Goal: Complete application form

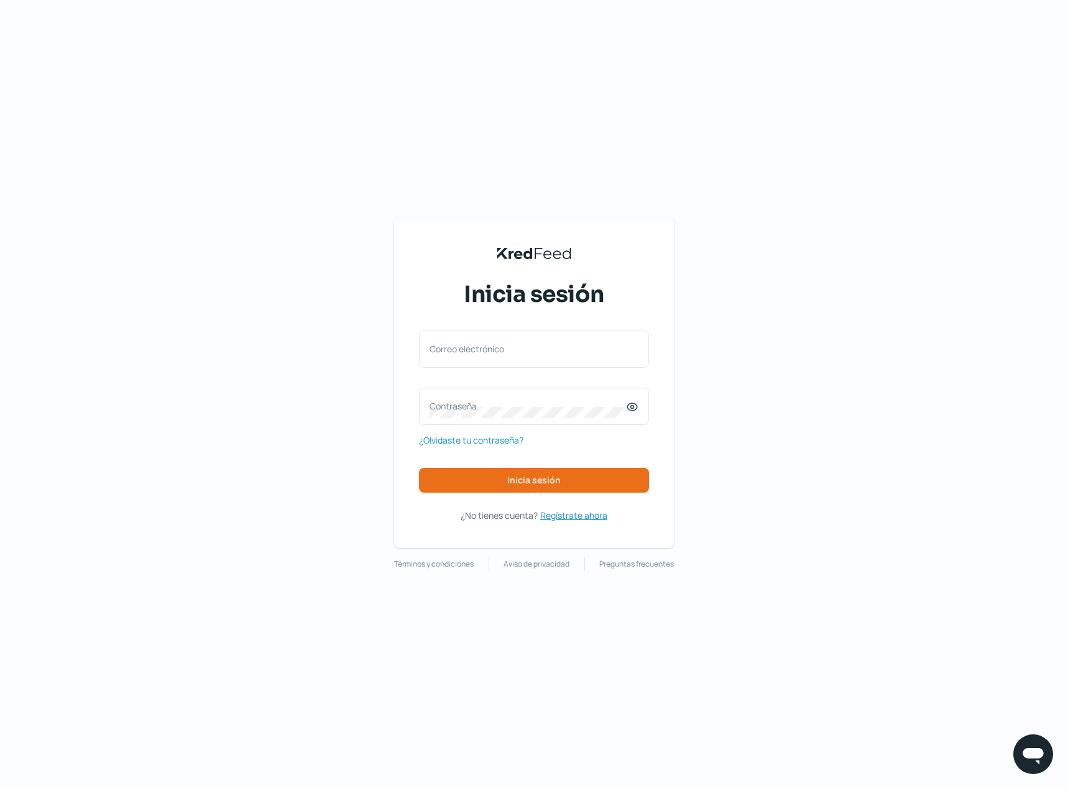
click at [577, 516] on span "Regístrate ahora" at bounding box center [573, 516] width 67 height 16
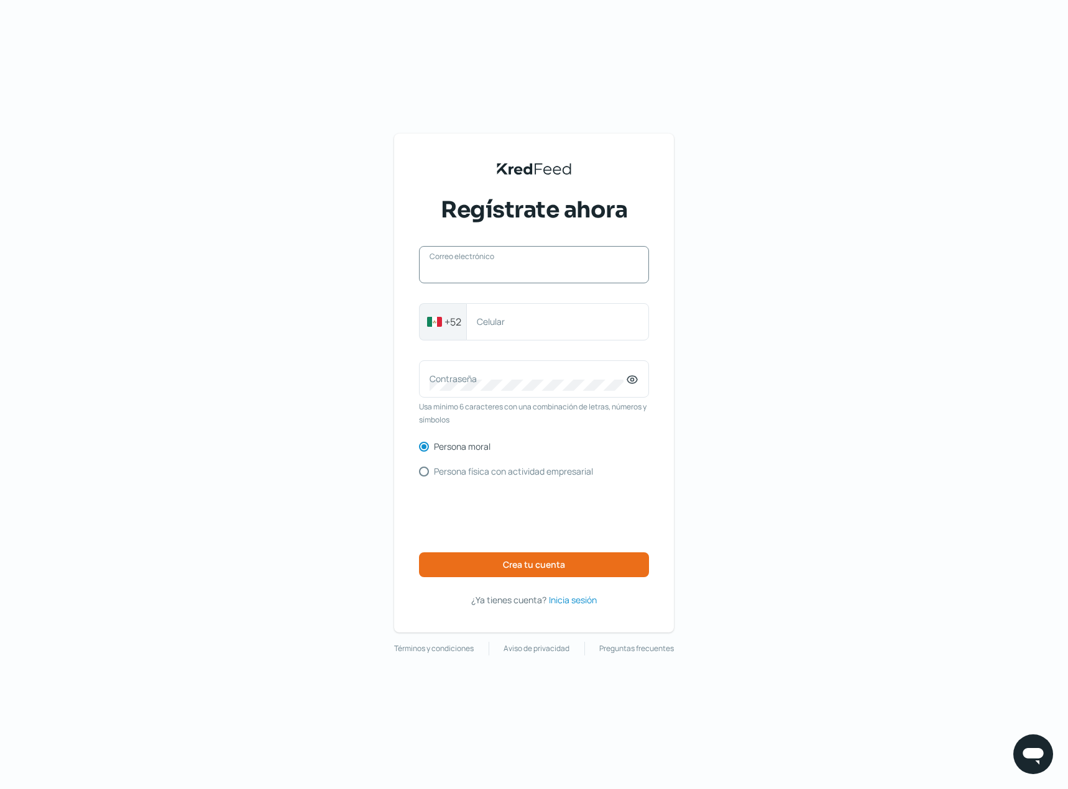
click at [451, 271] on input "Correo electrónico" at bounding box center [534, 270] width 209 height 11
type input "[EMAIL_ADDRESS][DOMAIN_NAME]"
type input "3331567999"
click at [632, 381] on icon at bounding box center [632, 379] width 3 height 3
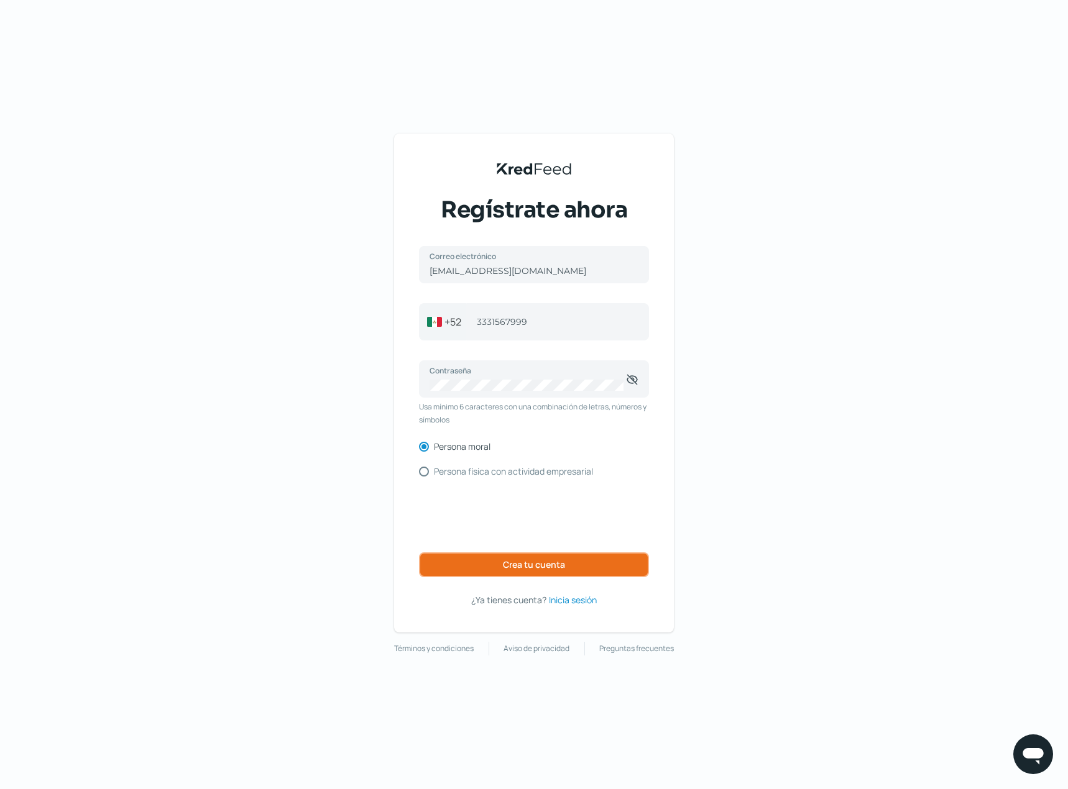
click at [510, 561] on span "Crea tu cuenta" at bounding box center [534, 565] width 62 height 9
click at [516, 561] on span "Crea tu cuenta" at bounding box center [534, 565] width 62 height 9
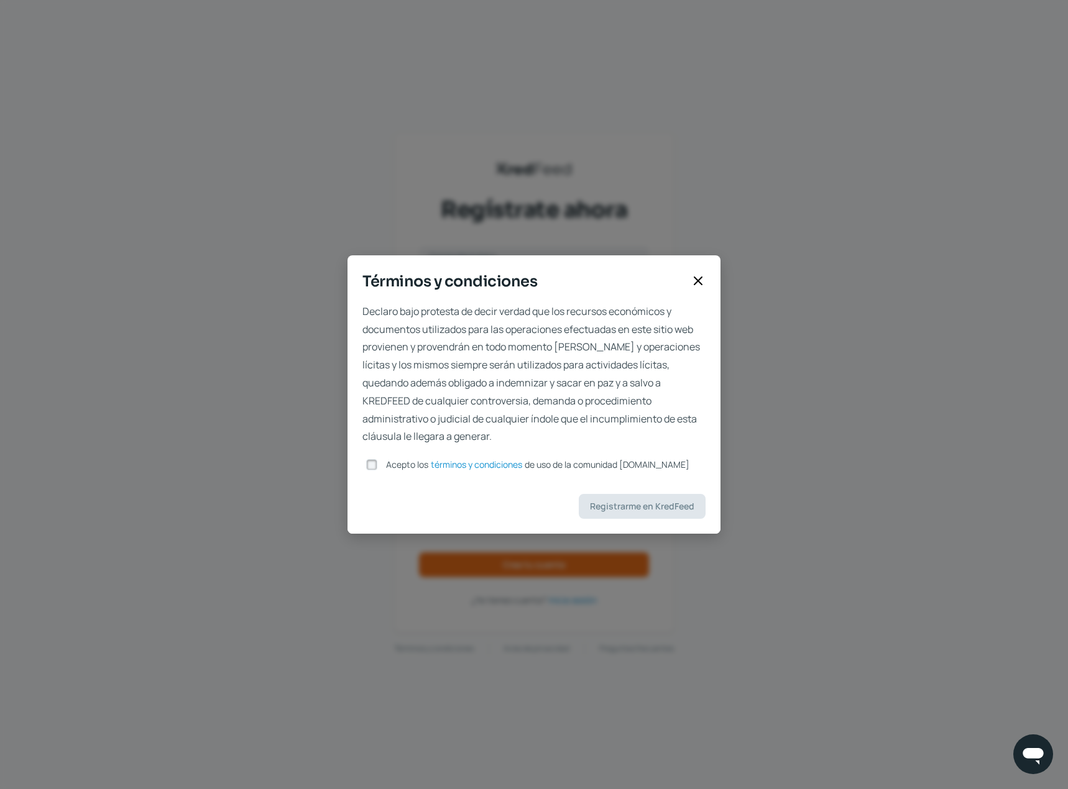
click at [374, 466] on input "Acepto los términos y condiciones de uso de la comunidad [DOMAIN_NAME]" at bounding box center [371, 464] width 11 height 11
checkbox input "true"
click at [599, 502] on span "Registrarme en KredFeed" at bounding box center [642, 506] width 104 height 9
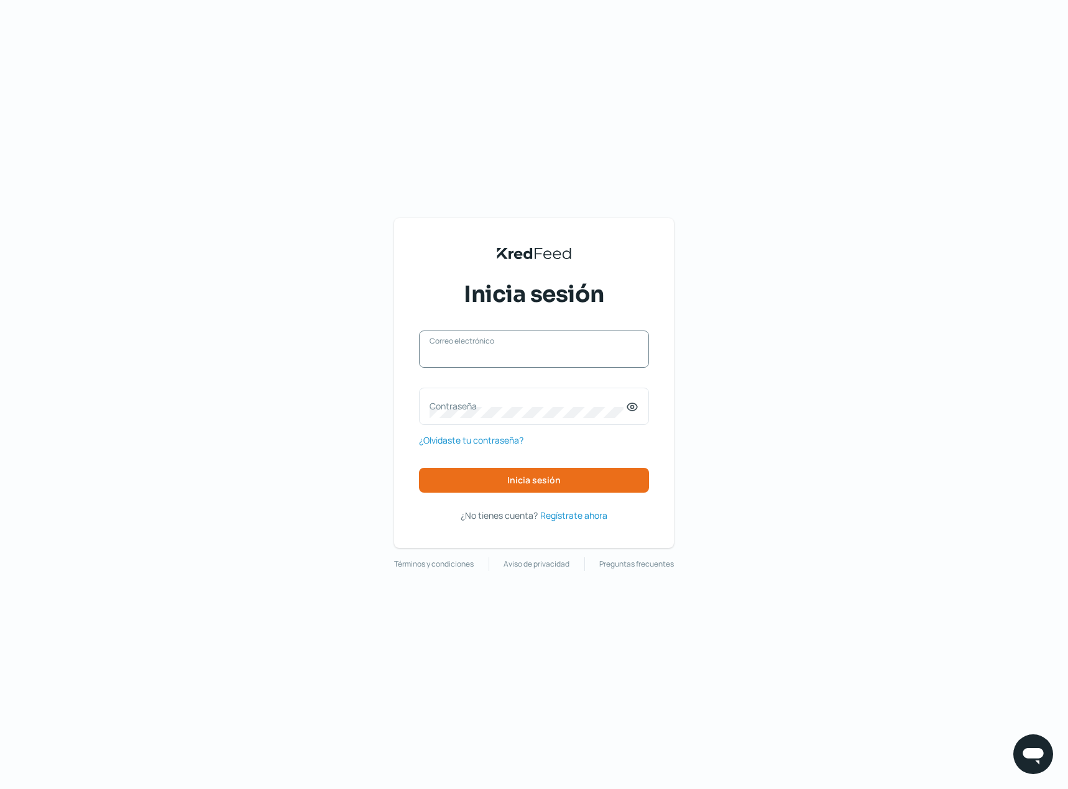
click at [453, 357] on input "Correo electrónico" at bounding box center [534, 355] width 209 height 11
type input "[EMAIL_ADDRESS][DOMAIN_NAME]"
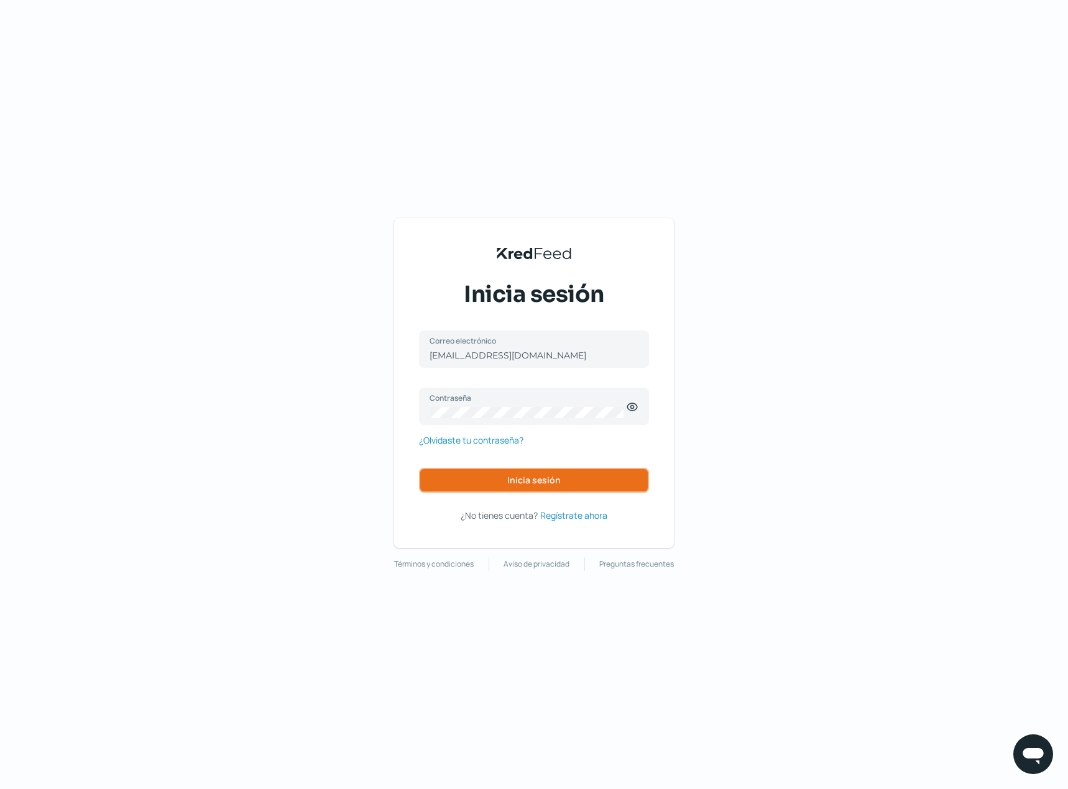
click at [525, 484] on span "Inicia sesión" at bounding box center [533, 480] width 53 height 9
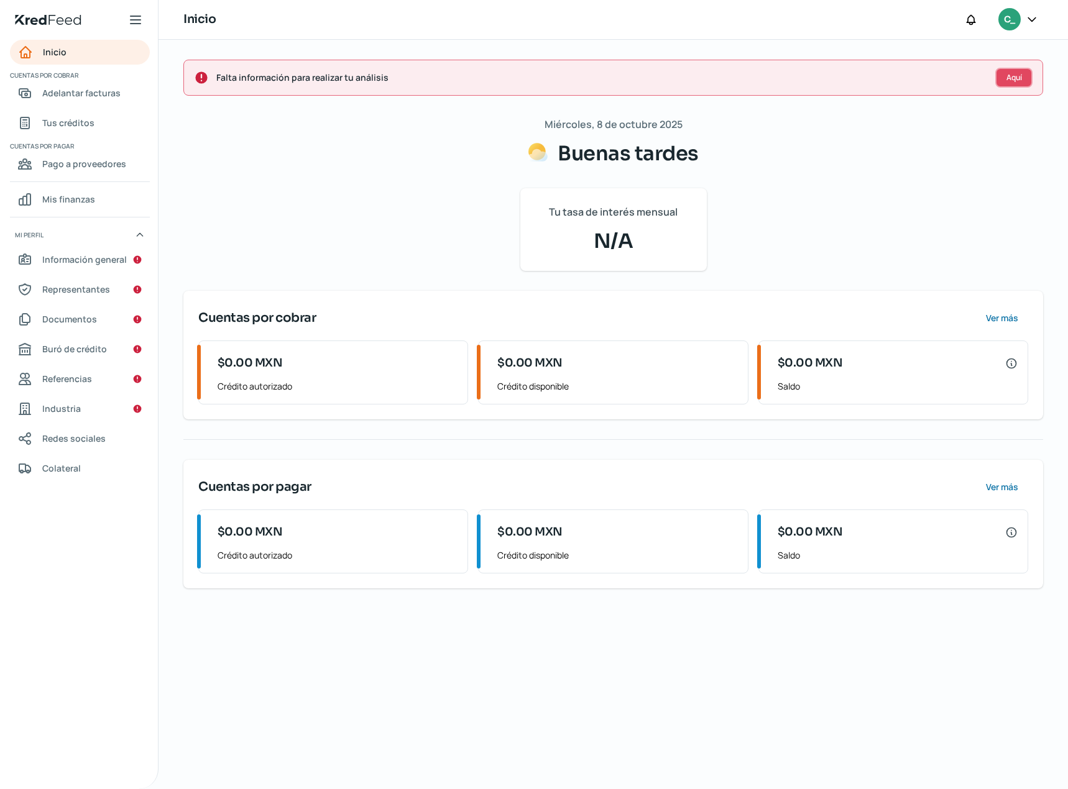
click at [1019, 76] on span "Aquí" at bounding box center [1014, 77] width 16 height 7
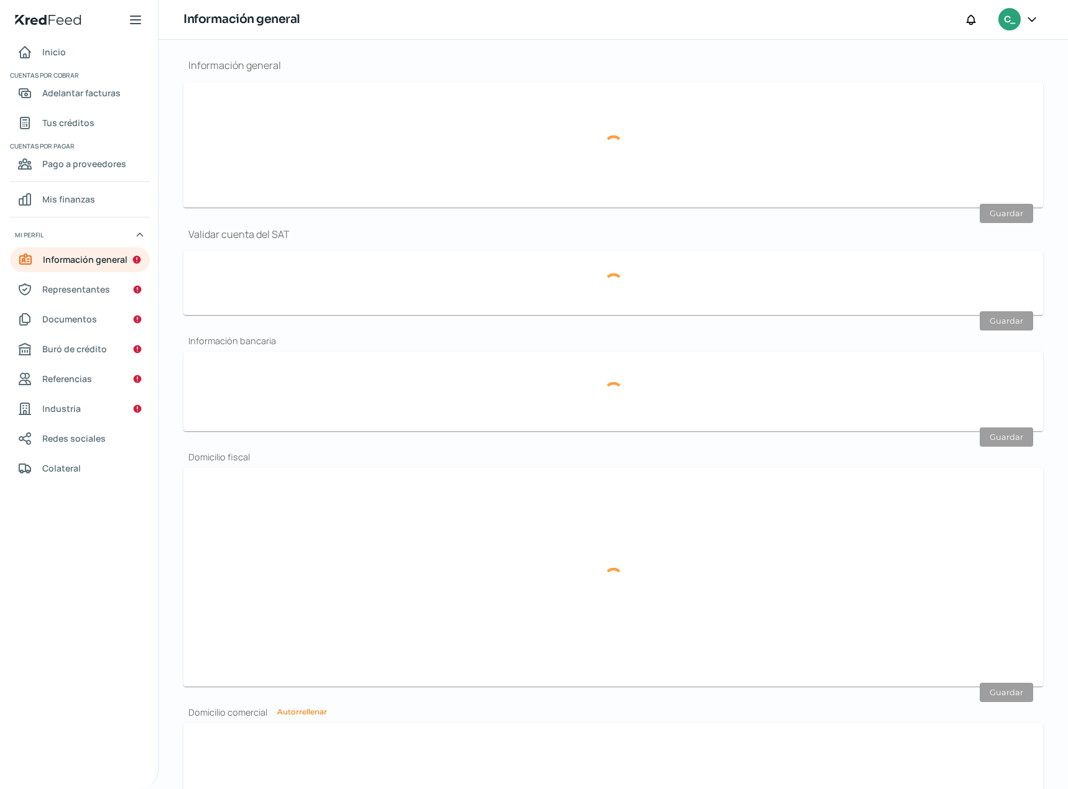
scroll to position [149, 0]
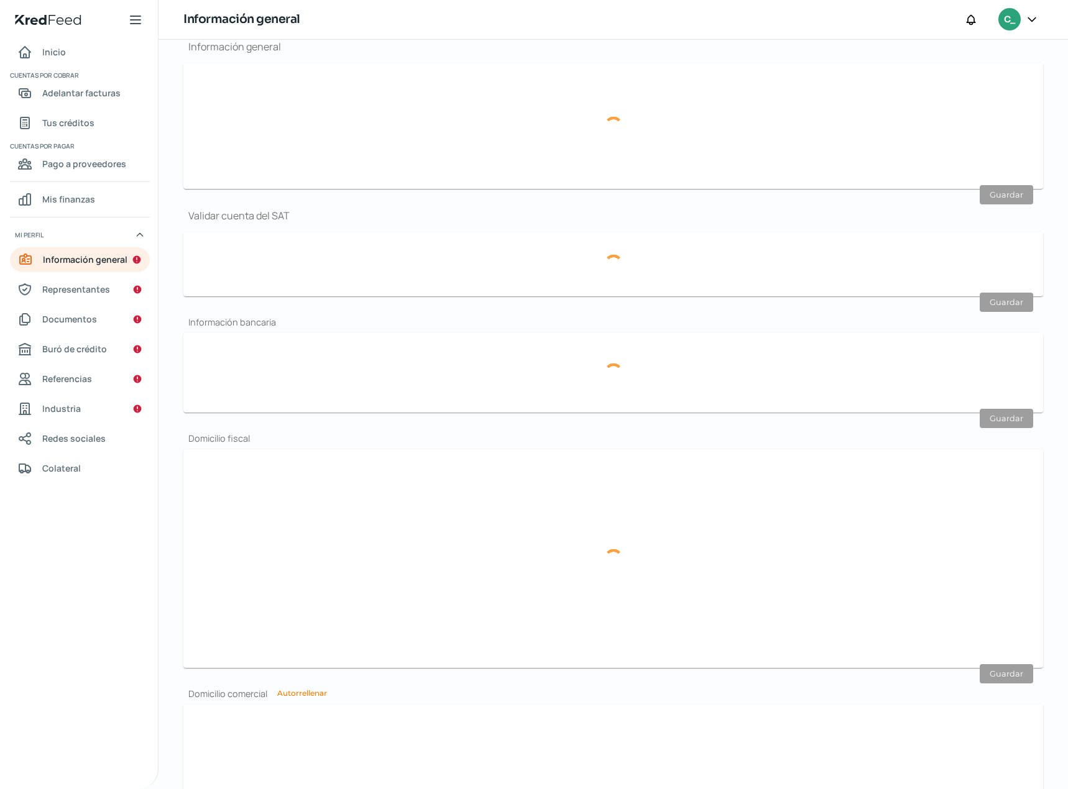
type input "[EMAIL_ADDRESS][DOMAIN_NAME]"
type input "33 - 3156 - 7999"
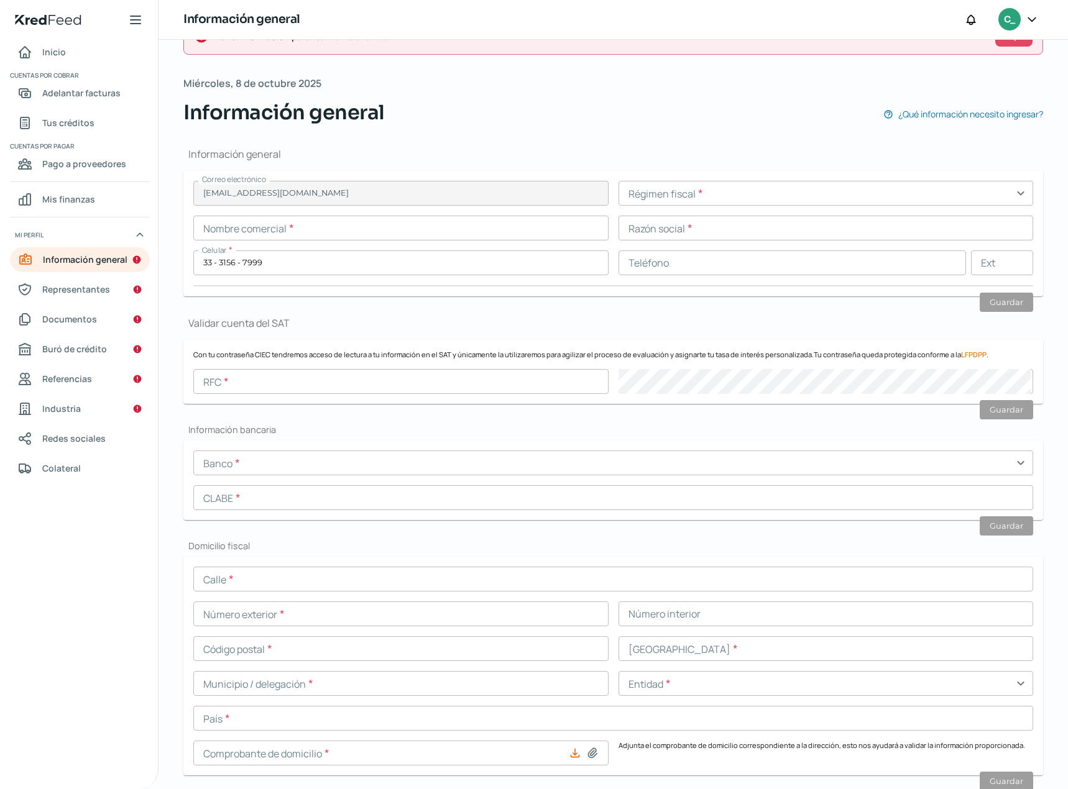
scroll to position [24, 0]
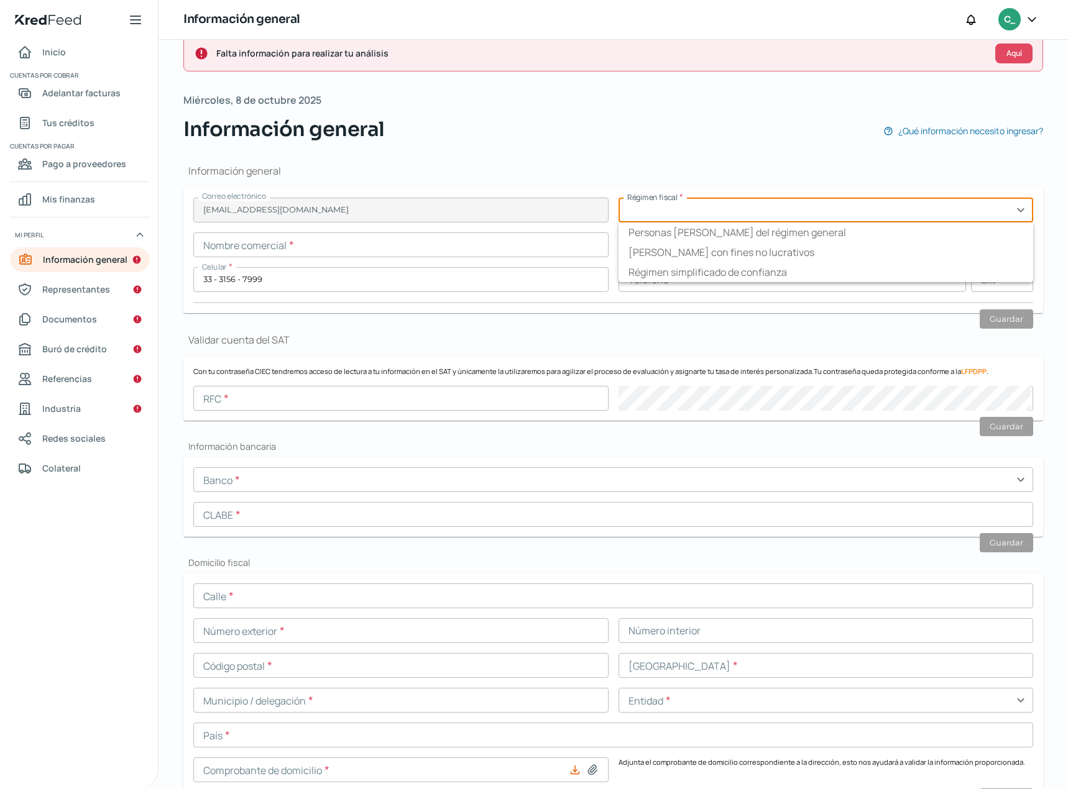
click at [640, 211] on input "text" at bounding box center [825, 210] width 415 height 25
click at [646, 237] on li "Personas [PERSON_NAME] del régimen general" at bounding box center [825, 233] width 415 height 20
type input "Personas [PERSON_NAME] del régimen general"
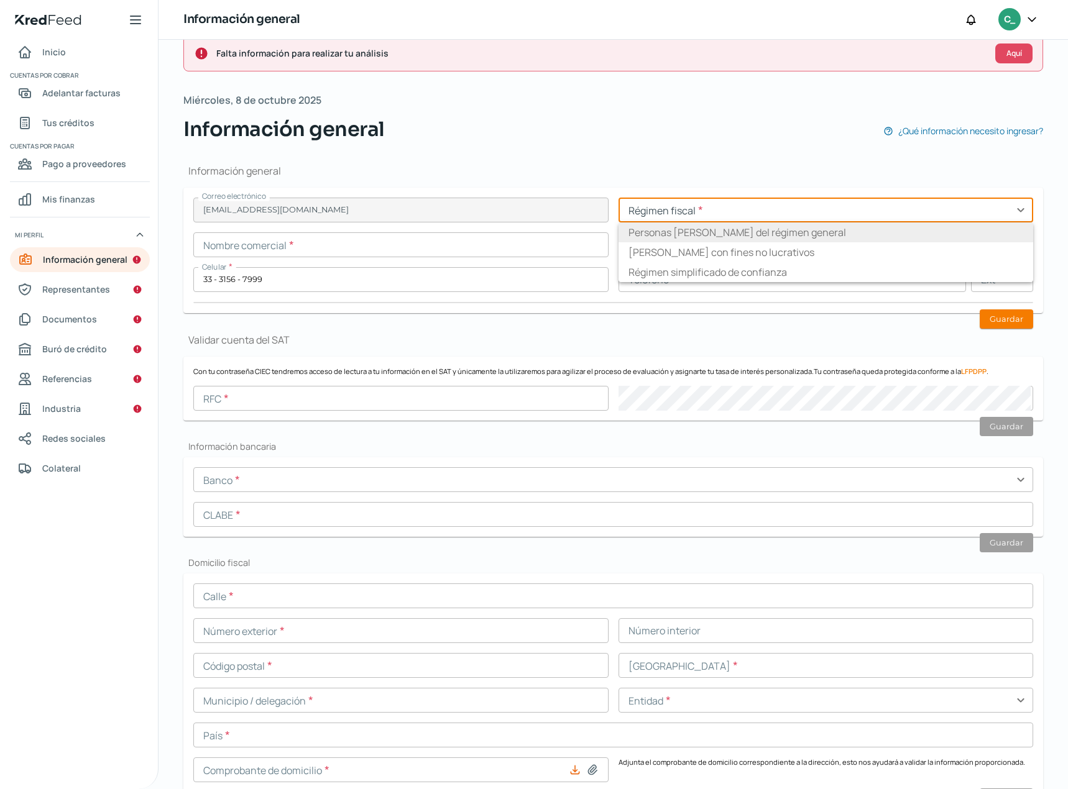
click at [648, 212] on input "text" at bounding box center [825, 210] width 415 height 25
click at [709, 235] on li "Personas [PERSON_NAME] del régimen general" at bounding box center [825, 233] width 415 height 20
type input "Personas [PERSON_NAME] del régimen general"
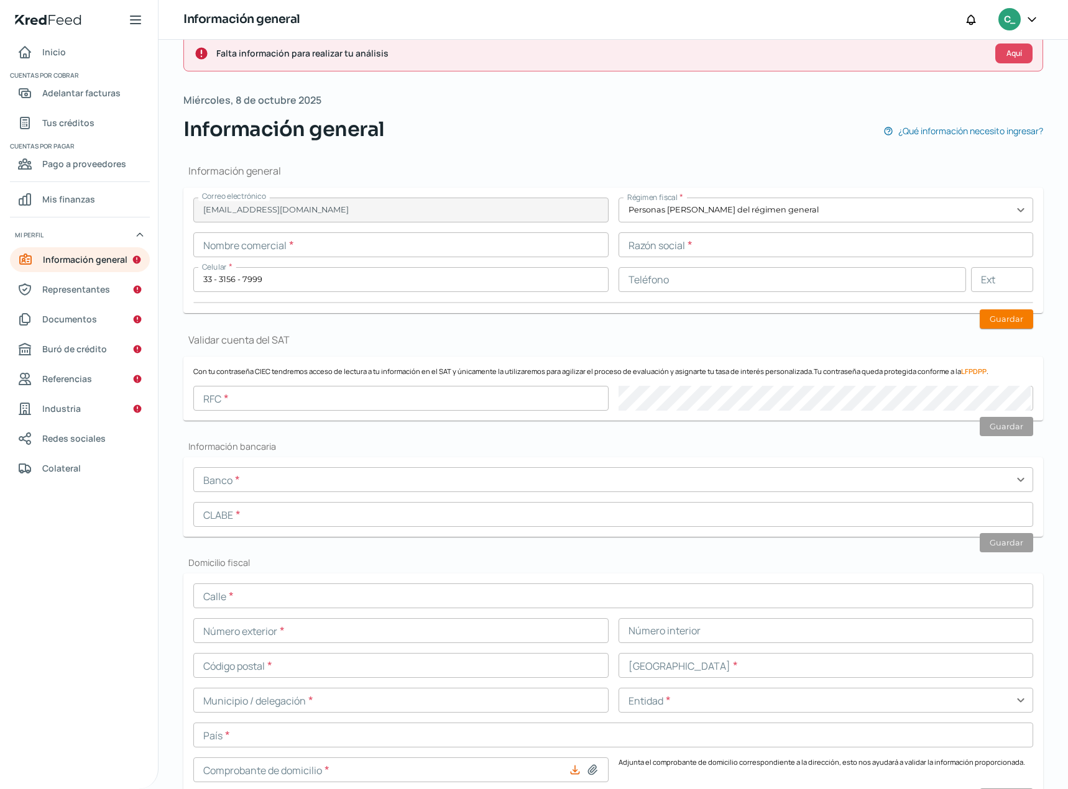
click at [252, 247] on input "text" at bounding box center [400, 244] width 415 height 25
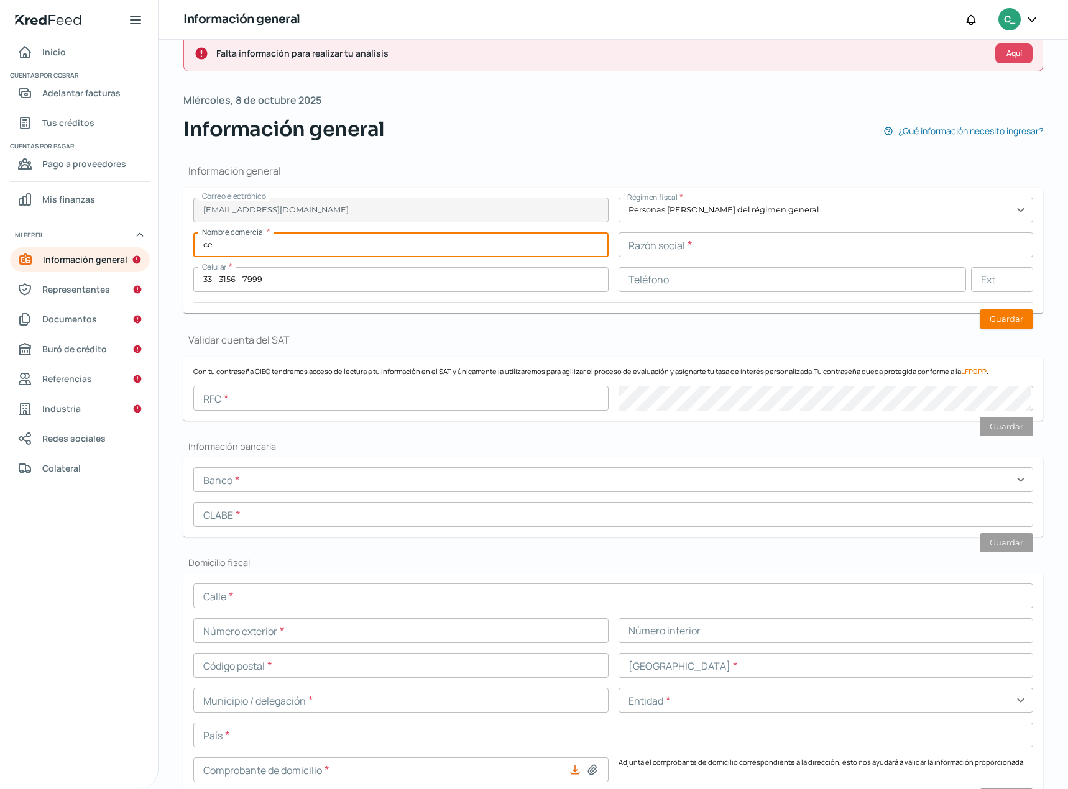
type input "c"
type input "CEGMA TDI"
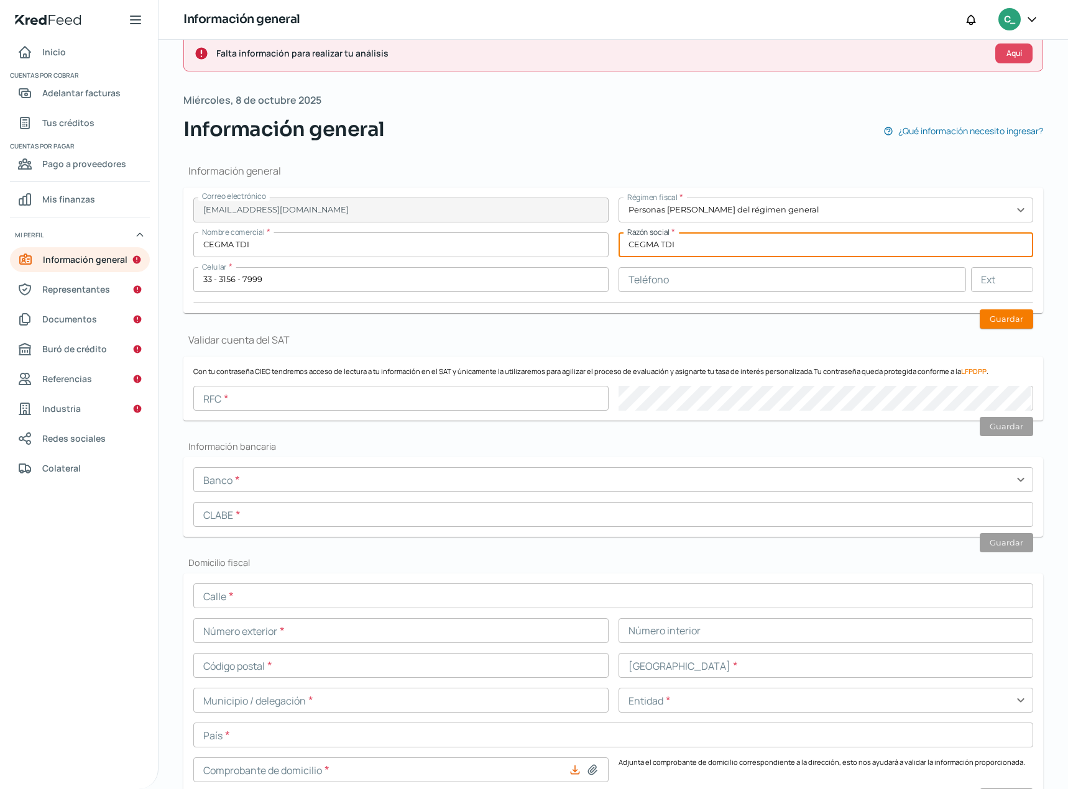
type input "CEGMA TDI"
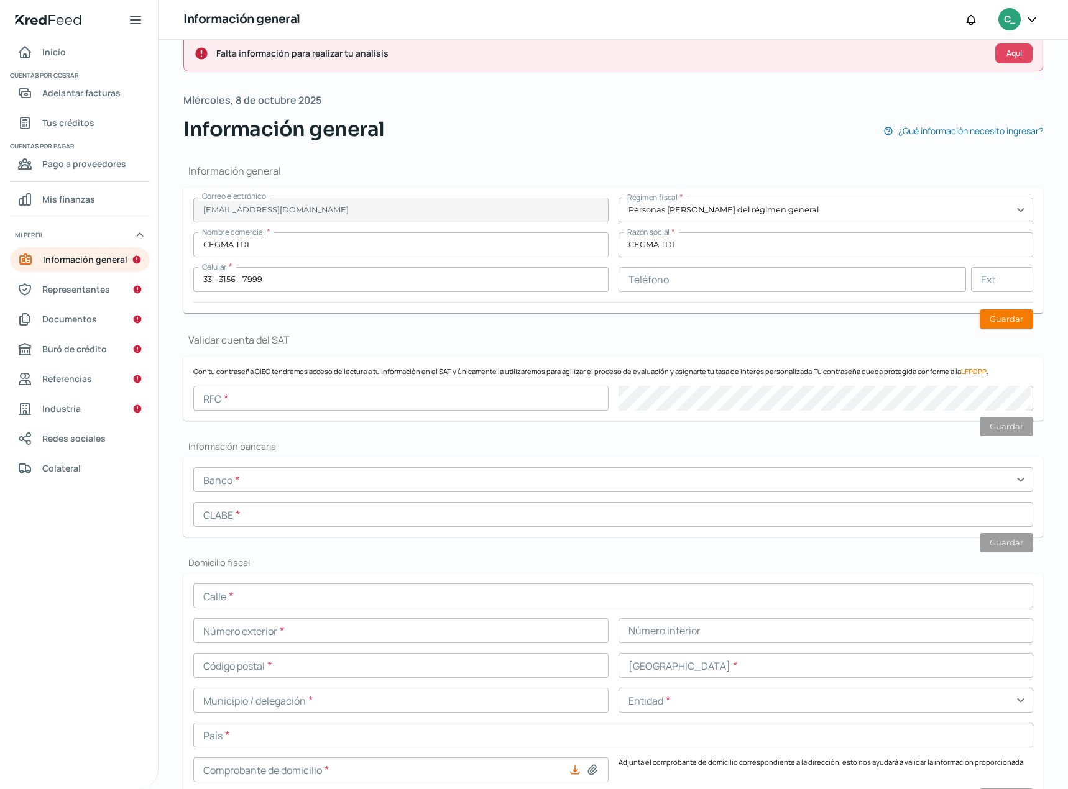
click at [234, 402] on input "text" at bounding box center [400, 398] width 415 height 25
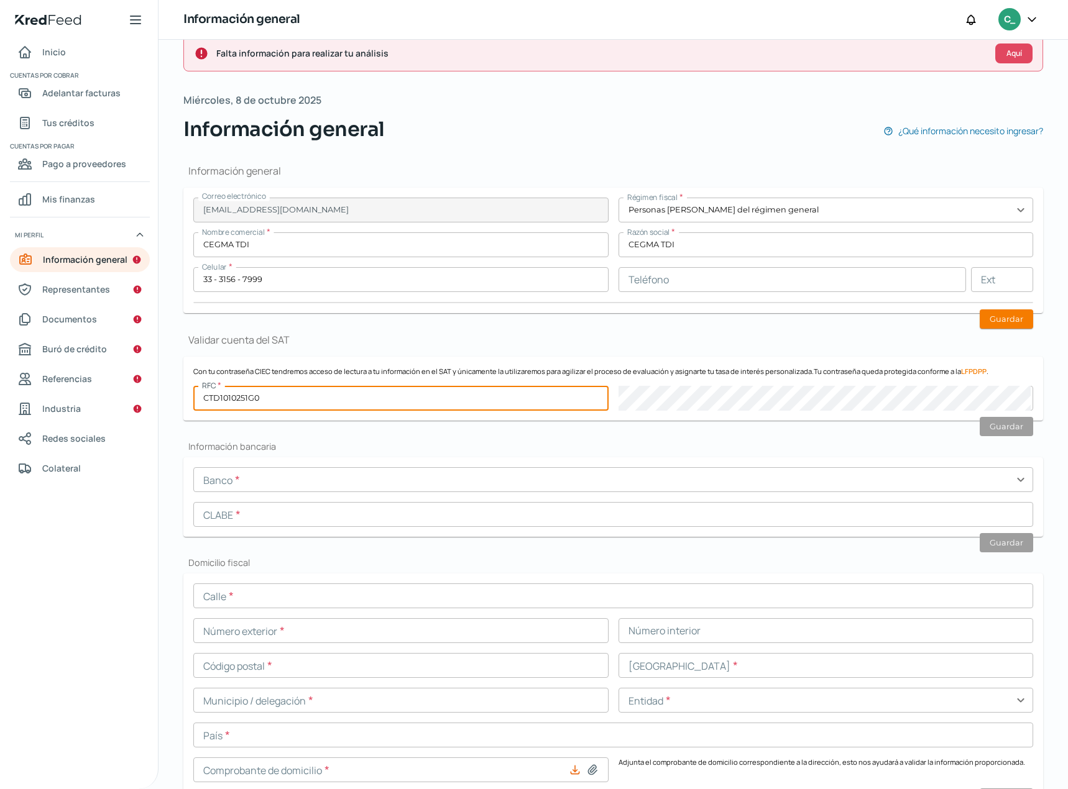
type input "CTD1010251G0"
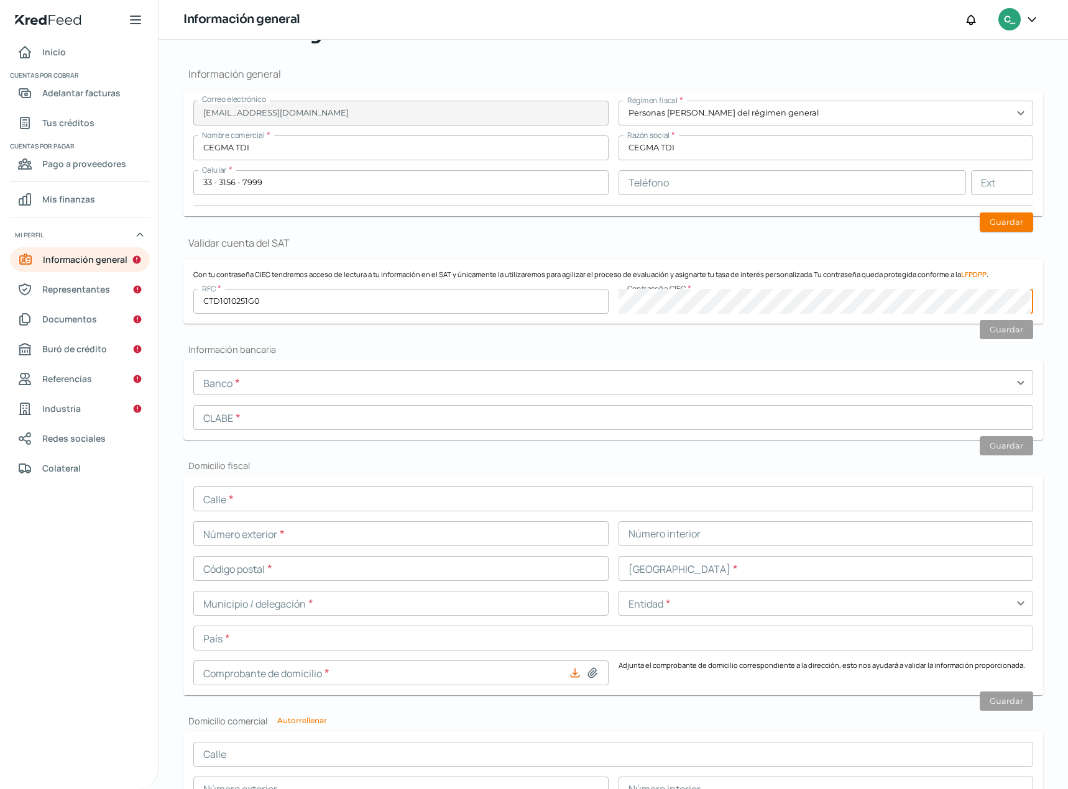
scroll to position [186, 0]
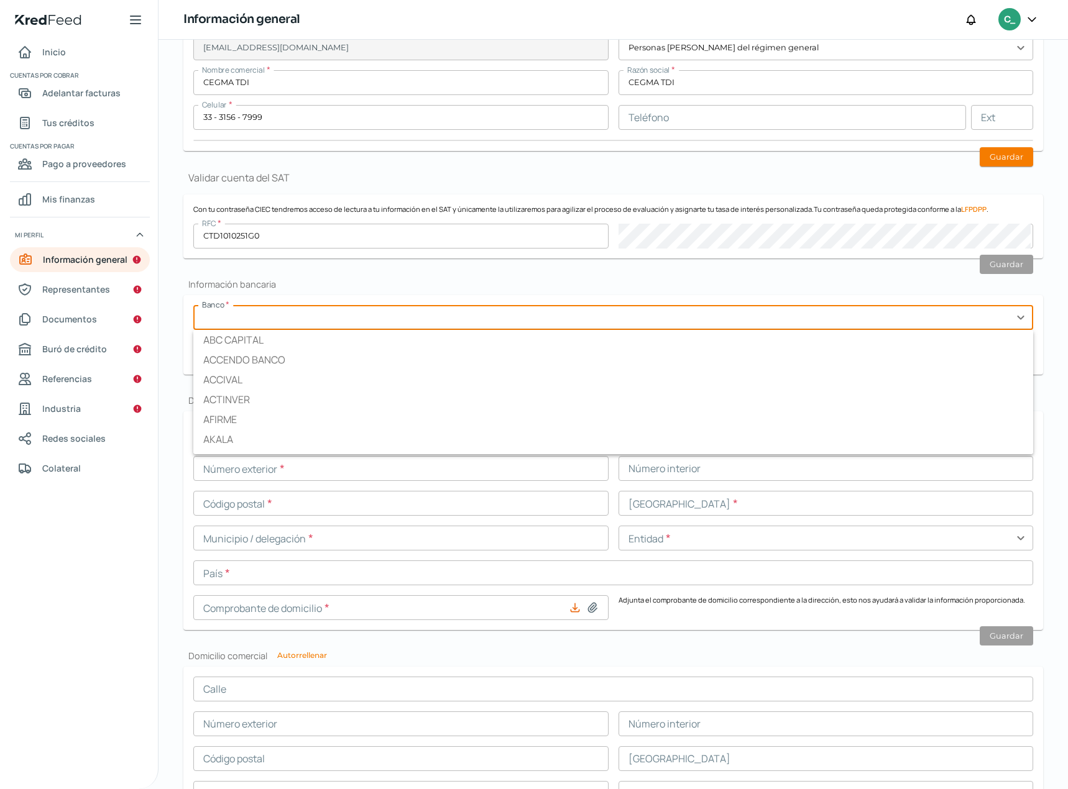
click at [232, 317] on input "text" at bounding box center [613, 317] width 840 height 25
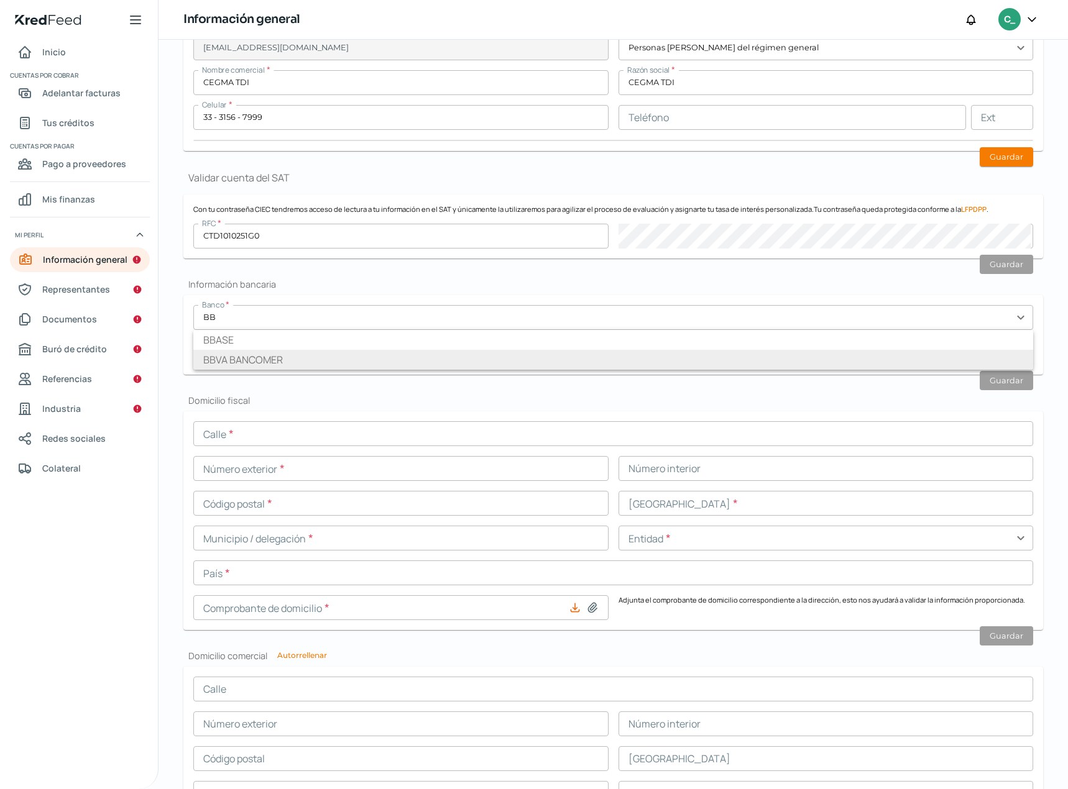
click at [239, 361] on li "BBVA BANCOMER" at bounding box center [613, 360] width 840 height 20
type input "BBVA BANCOMER"
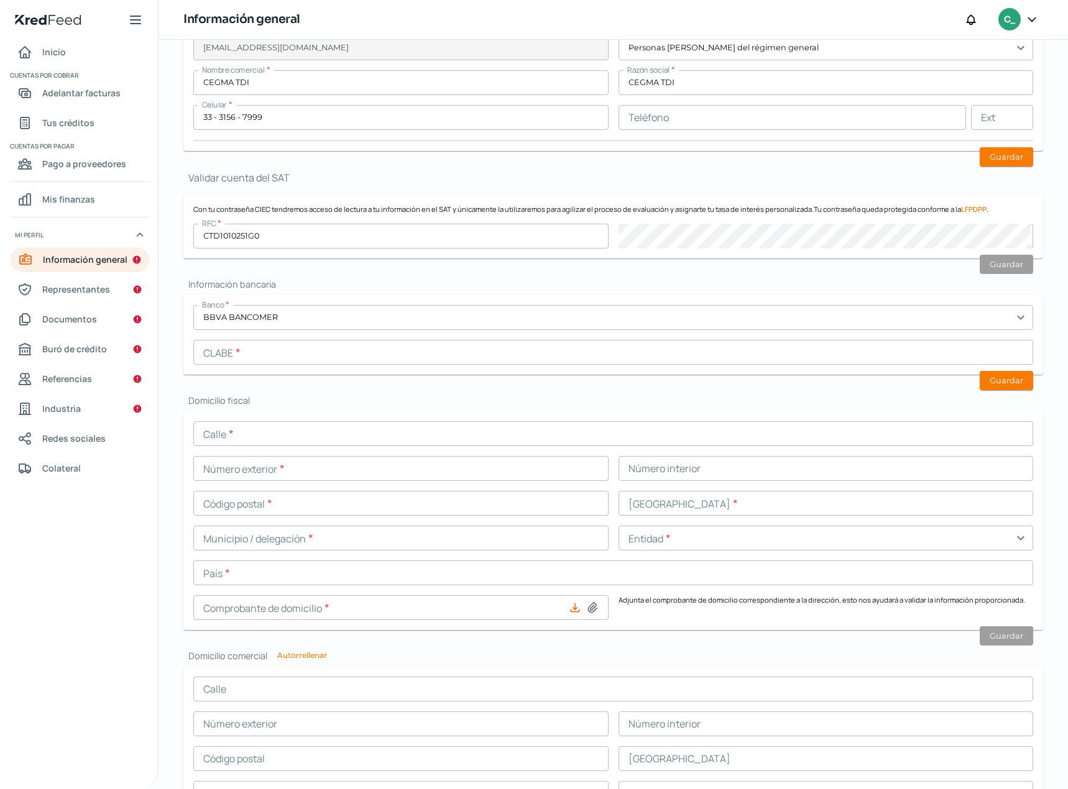
click at [243, 353] on input "text" at bounding box center [613, 352] width 840 height 25
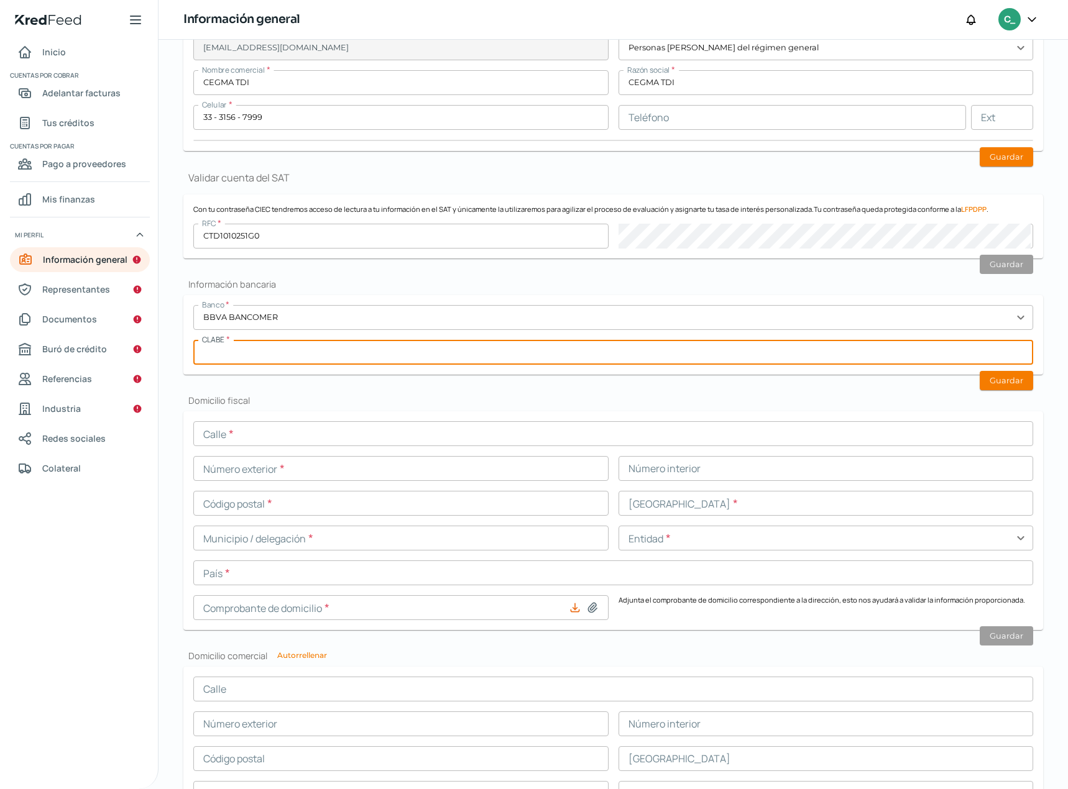
click at [241, 349] on input "text" at bounding box center [613, 352] width 840 height 25
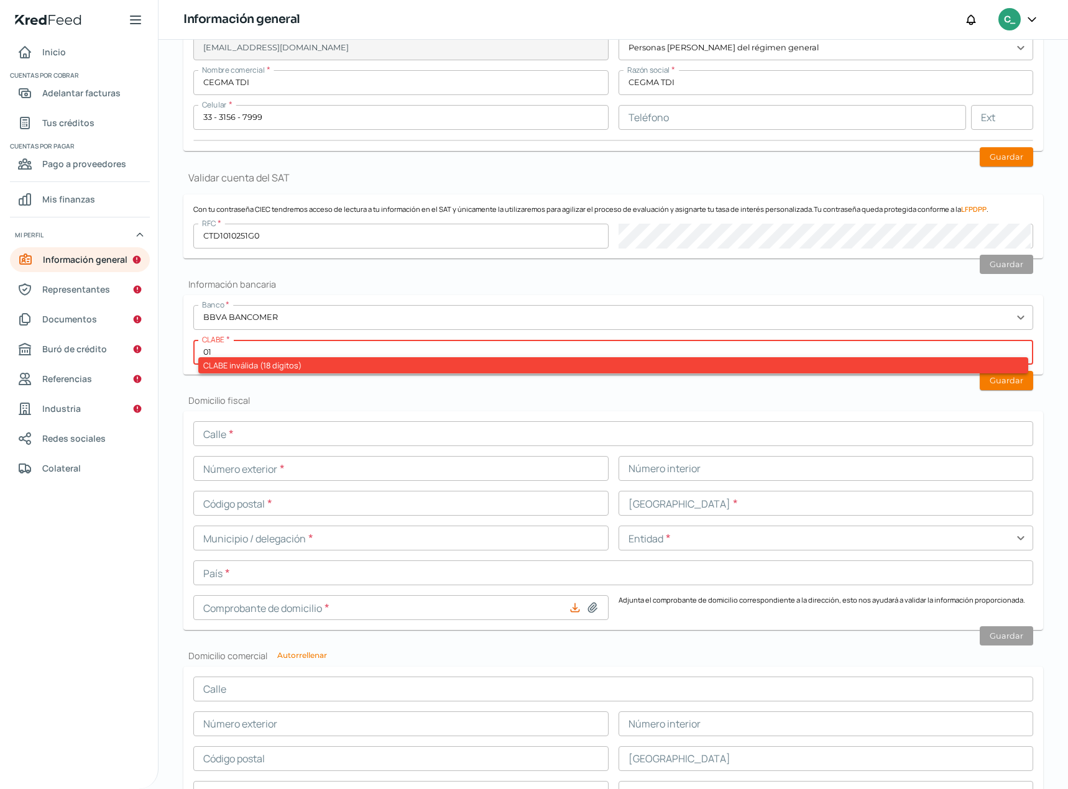
type input "0"
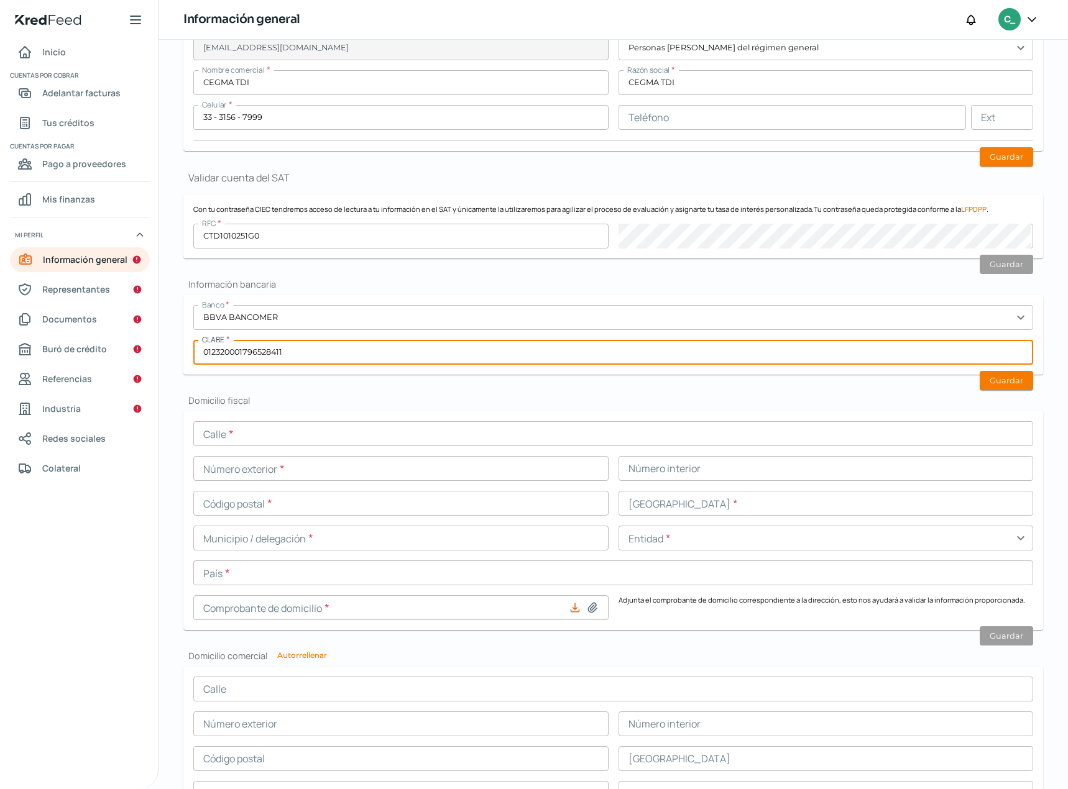
type input "012320001796528411"
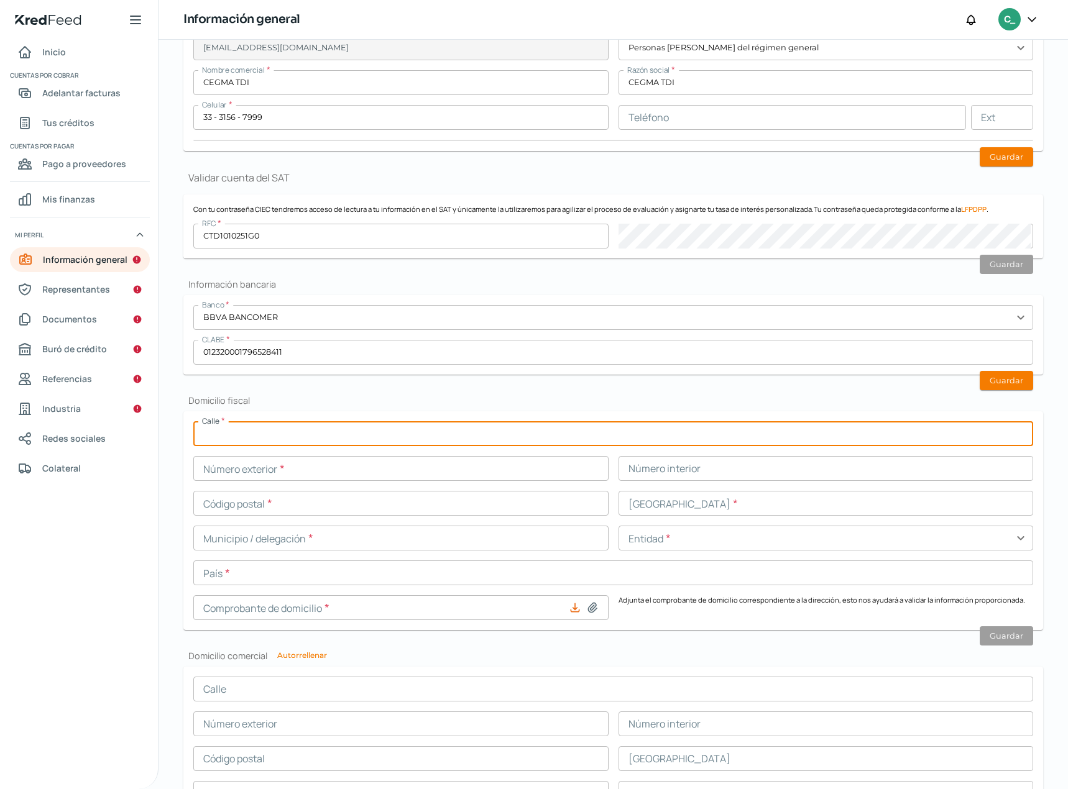
click at [257, 439] on input "text" at bounding box center [613, 433] width 840 height 25
type input "LA MERCED"
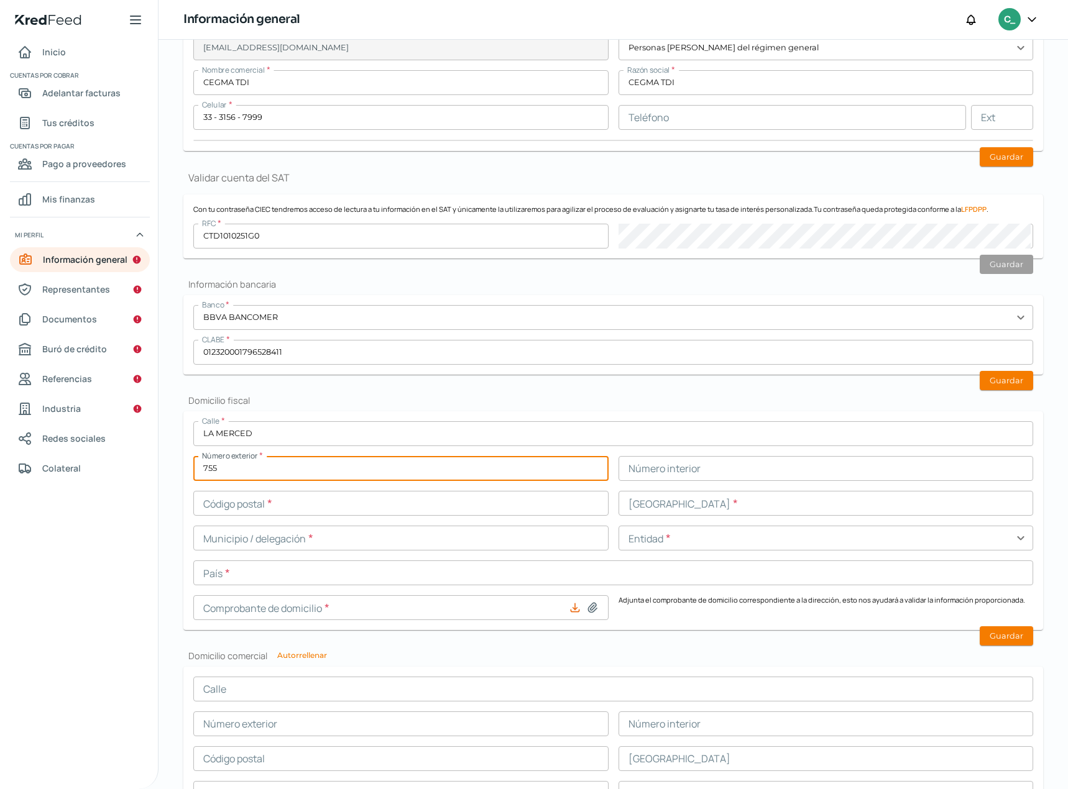
type input "755"
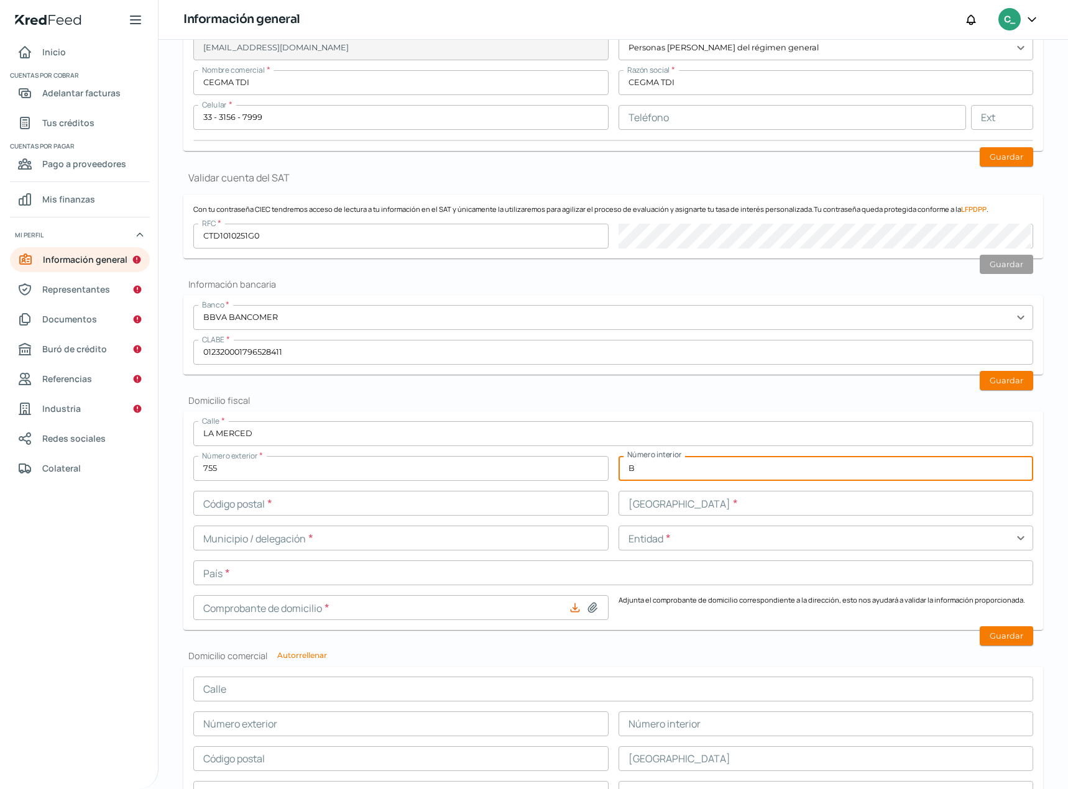
type input "B"
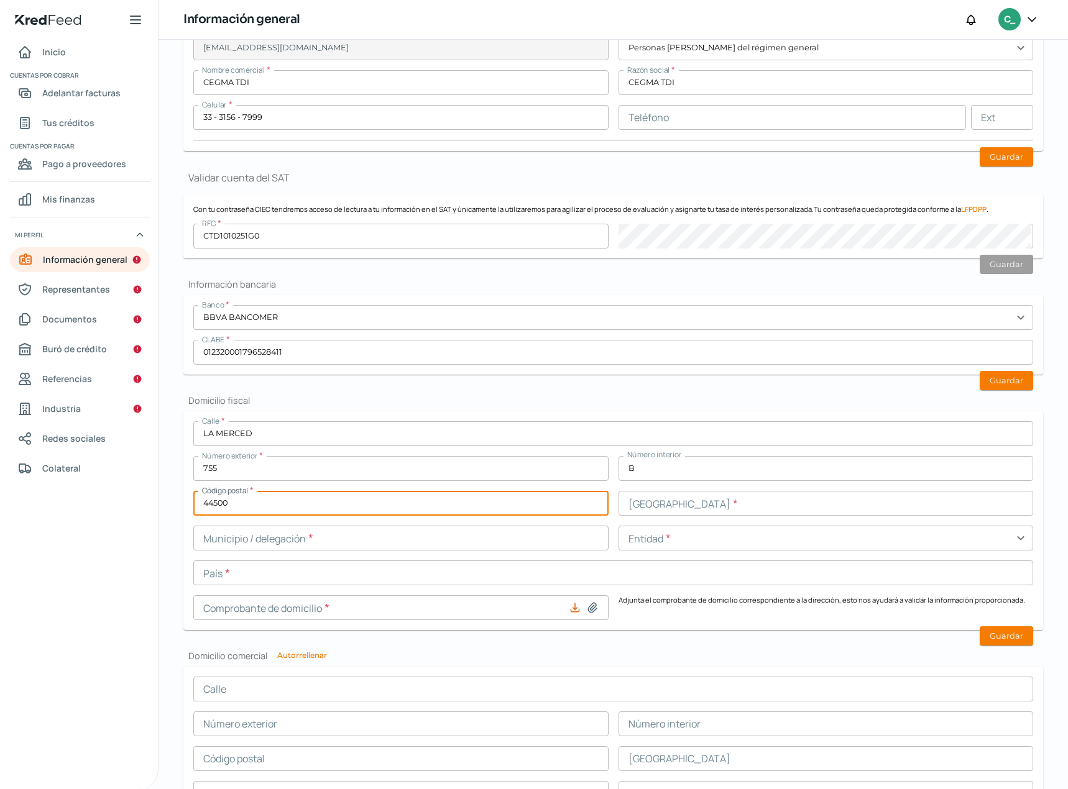
type input "44500"
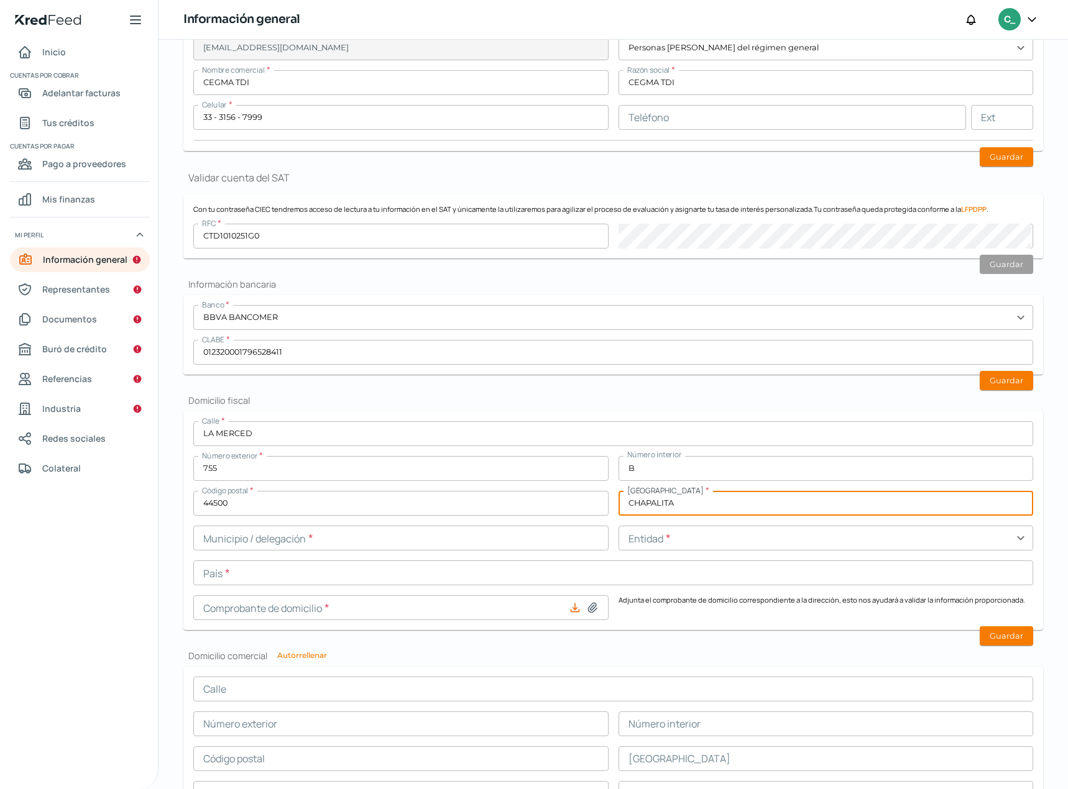
type input "CHAPALITA"
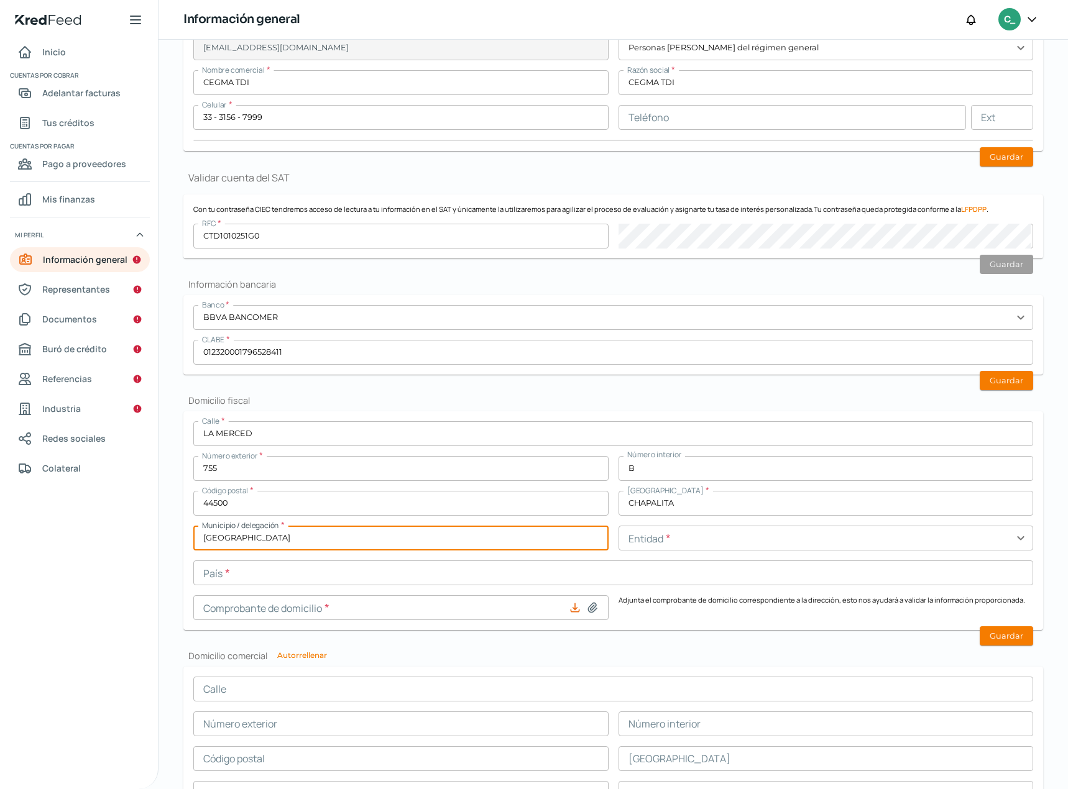
type input "[GEOGRAPHIC_DATA]"
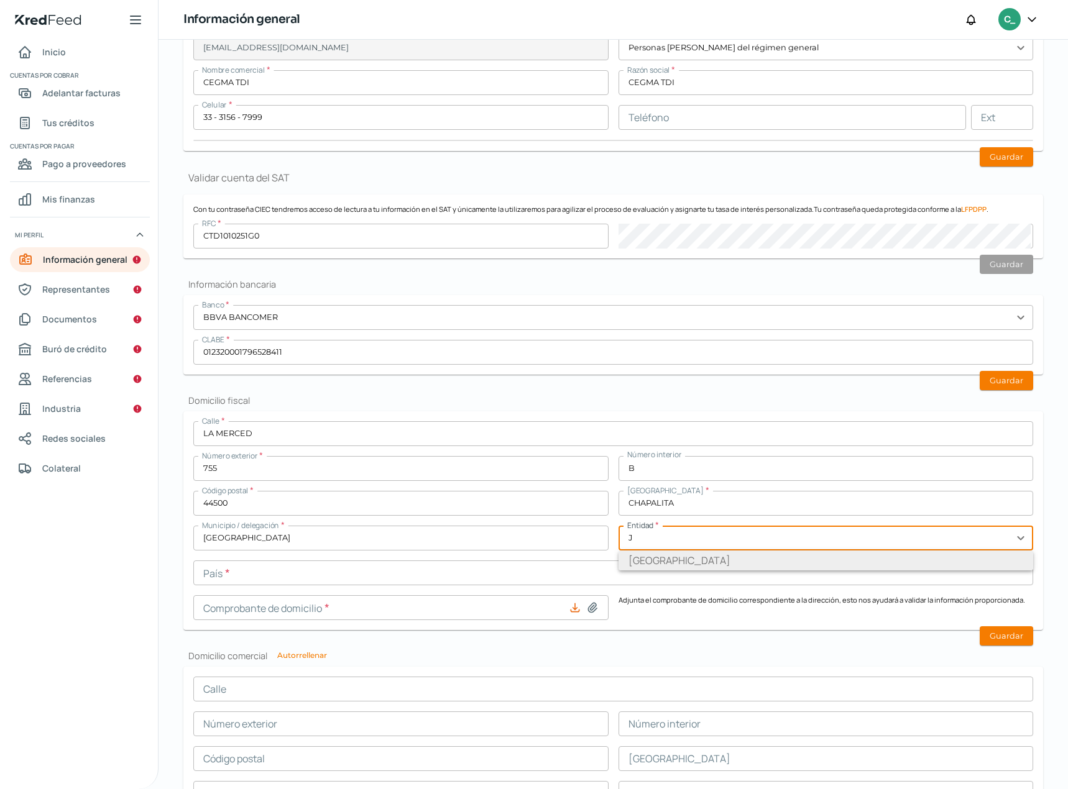
click at [648, 559] on li "[GEOGRAPHIC_DATA]" at bounding box center [825, 561] width 415 height 20
type input "[GEOGRAPHIC_DATA]"
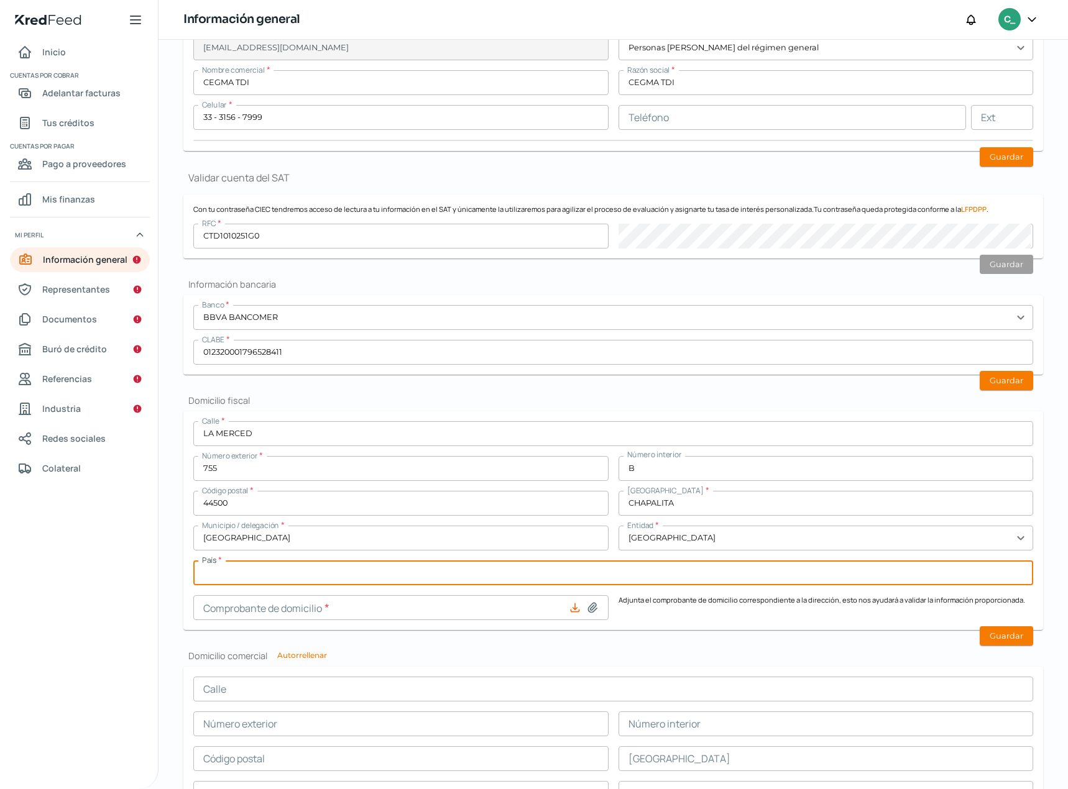
click at [259, 577] on input "text" at bounding box center [613, 573] width 840 height 25
type input "[GEOGRAPHIC_DATA]"
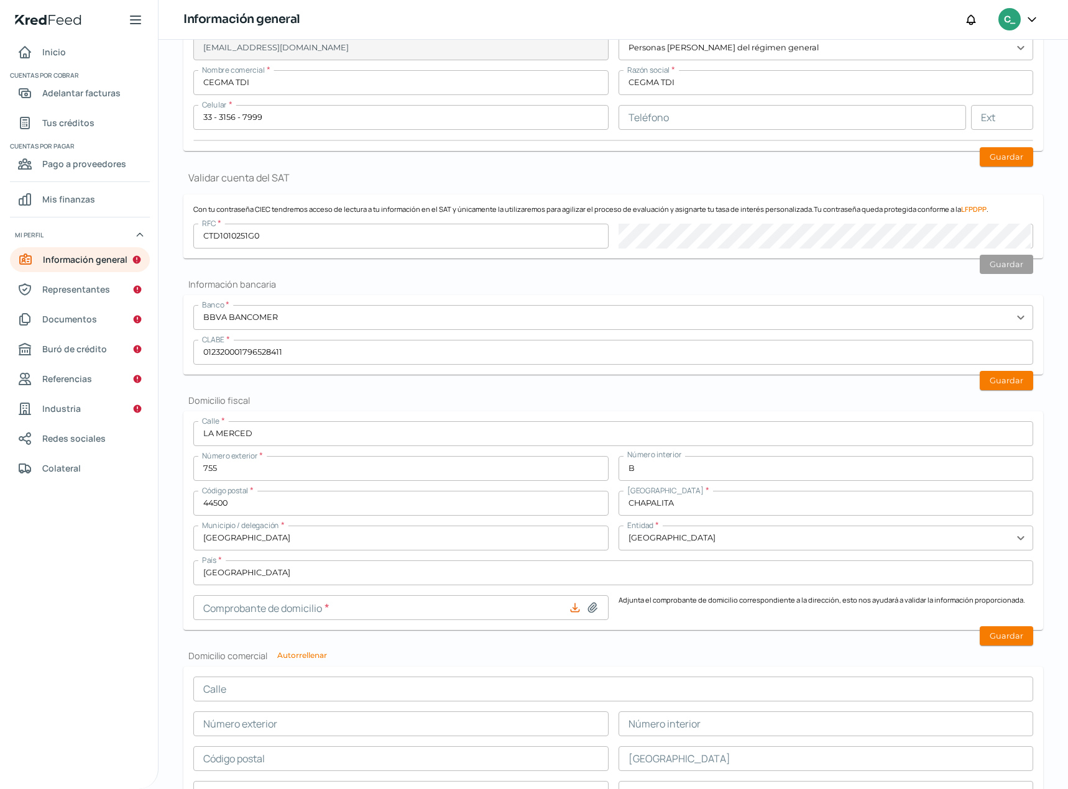
click at [696, 620] on p "Adjunta el comprobante de domicilio correspondiente a la dirección, esto nos ay…" at bounding box center [825, 607] width 415 height 25
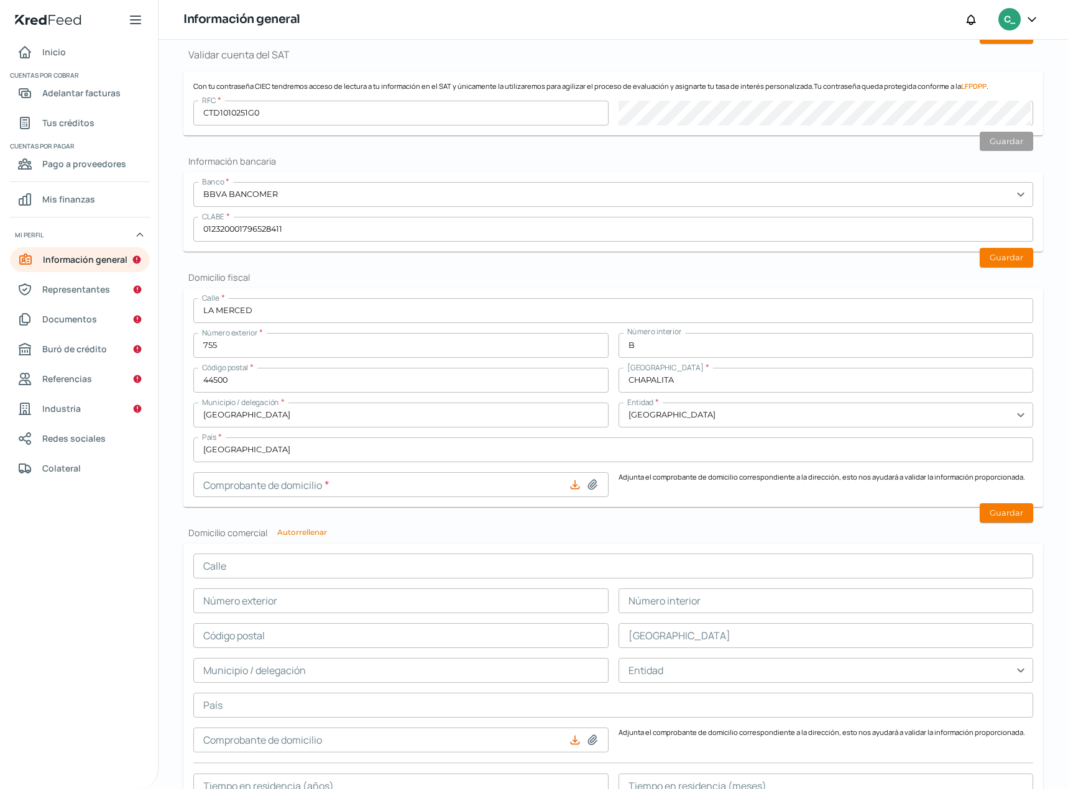
scroll to position [311, 0]
click at [571, 482] on icon at bounding box center [575, 483] width 12 height 12
click at [571, 487] on icon at bounding box center [575, 483] width 12 height 12
click at [588, 486] on icon at bounding box center [592, 483] width 9 height 9
type input "C:\fakepath\SepOct2025_Total.pdf"
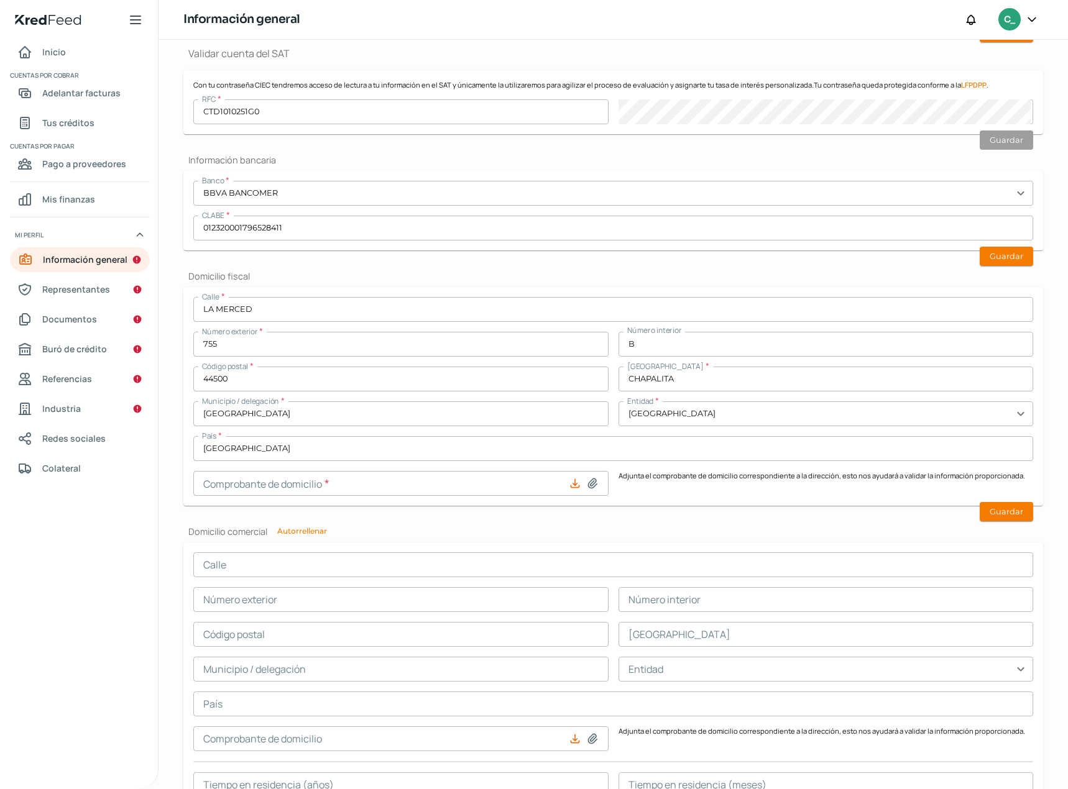
type input "SepOct2025_Total.pdf"
click at [308, 532] on button "Autorrellenar" at bounding box center [302, 531] width 50 height 7
type input "LA MERCED"
type input "755"
type input "B"
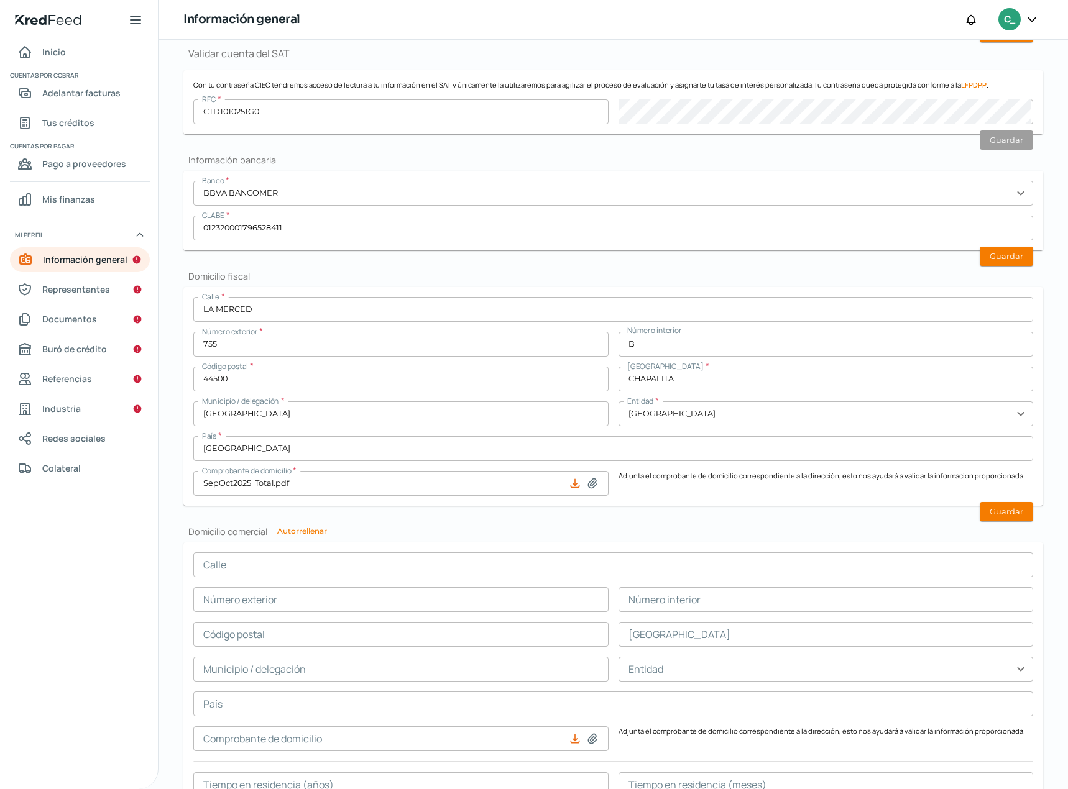
type input "44500"
type input "CHAPALITA"
type input "[GEOGRAPHIC_DATA]"
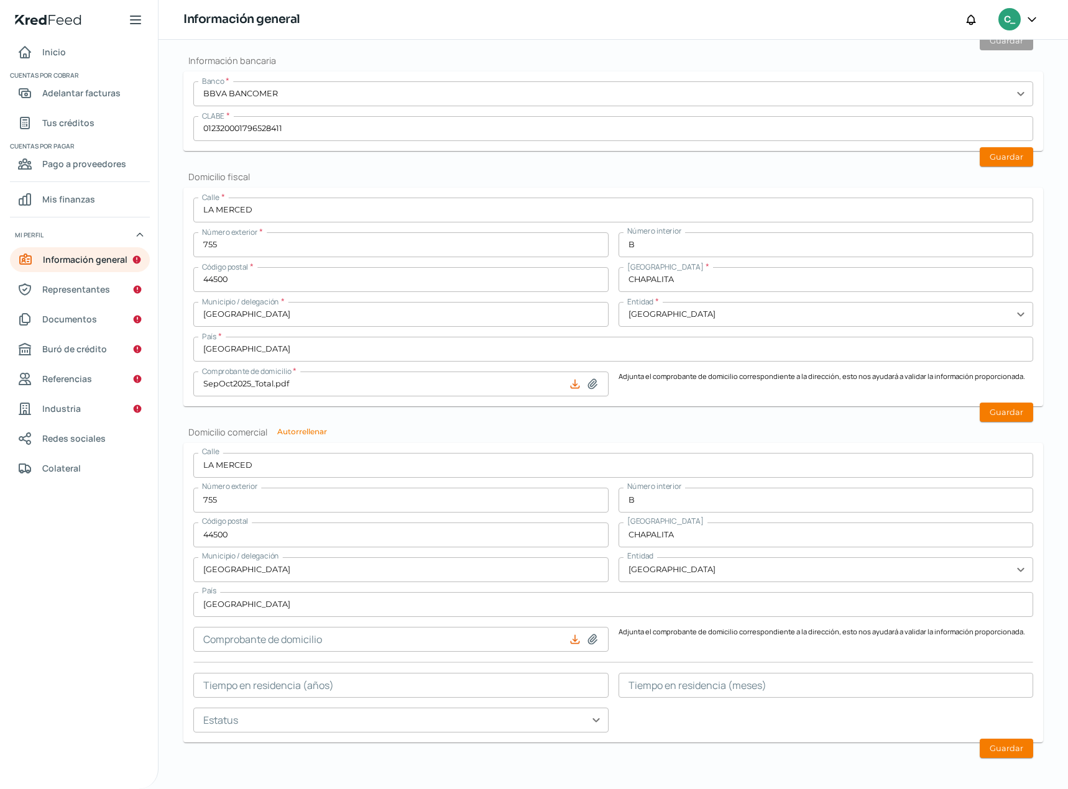
scroll to position [413, 0]
click at [591, 638] on icon at bounding box center [592, 636] width 12 height 12
type input "C:\fakepath\SepOct2025_Total.pdf"
type input "SepOct2025_Total.pdf"
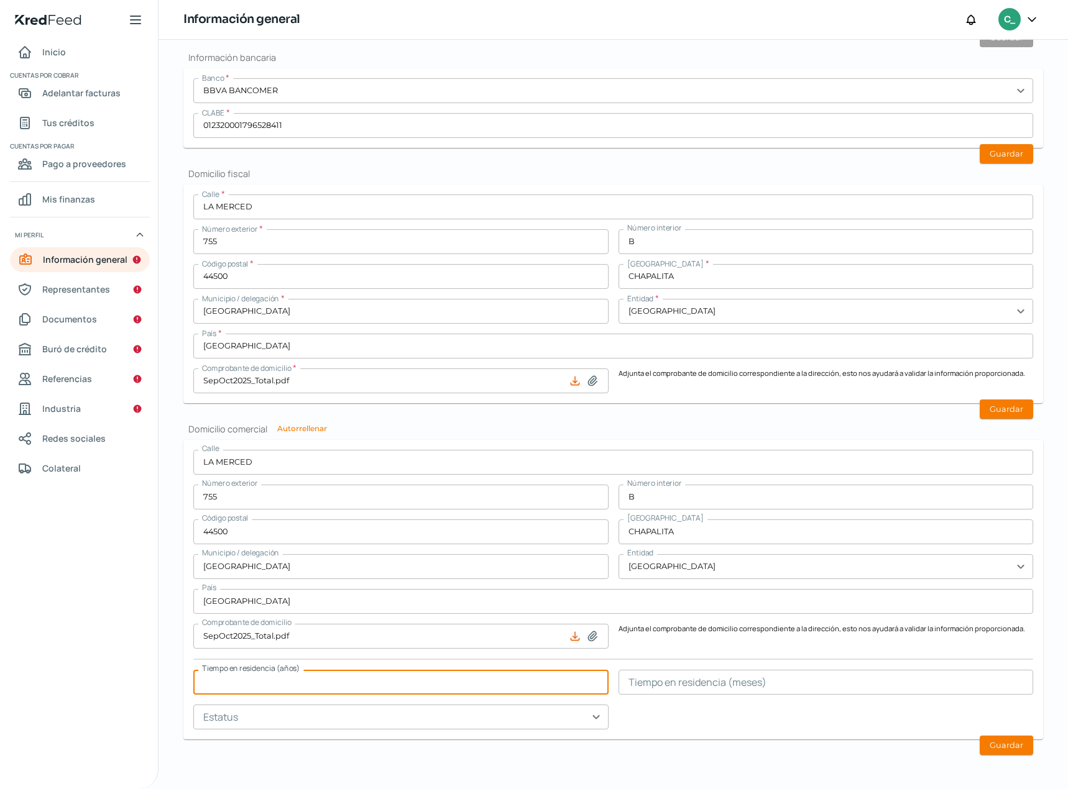
click at [249, 685] on input "text" at bounding box center [400, 682] width 415 height 25
type input "11"
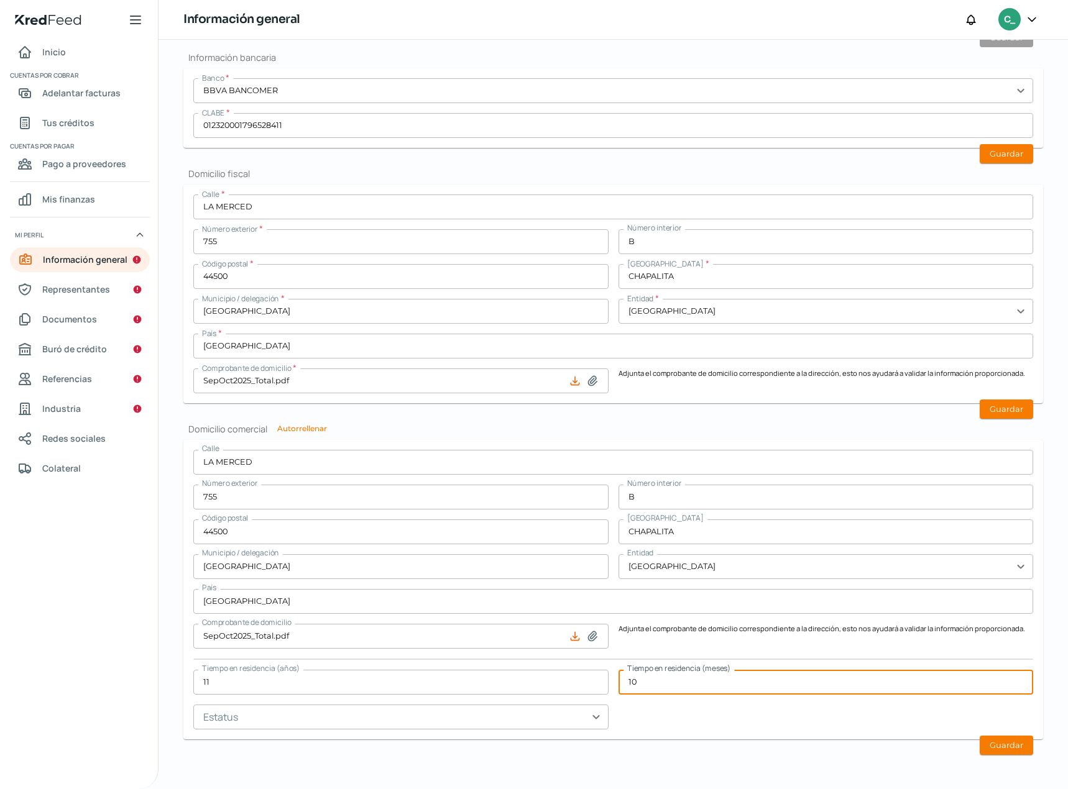
type input "10"
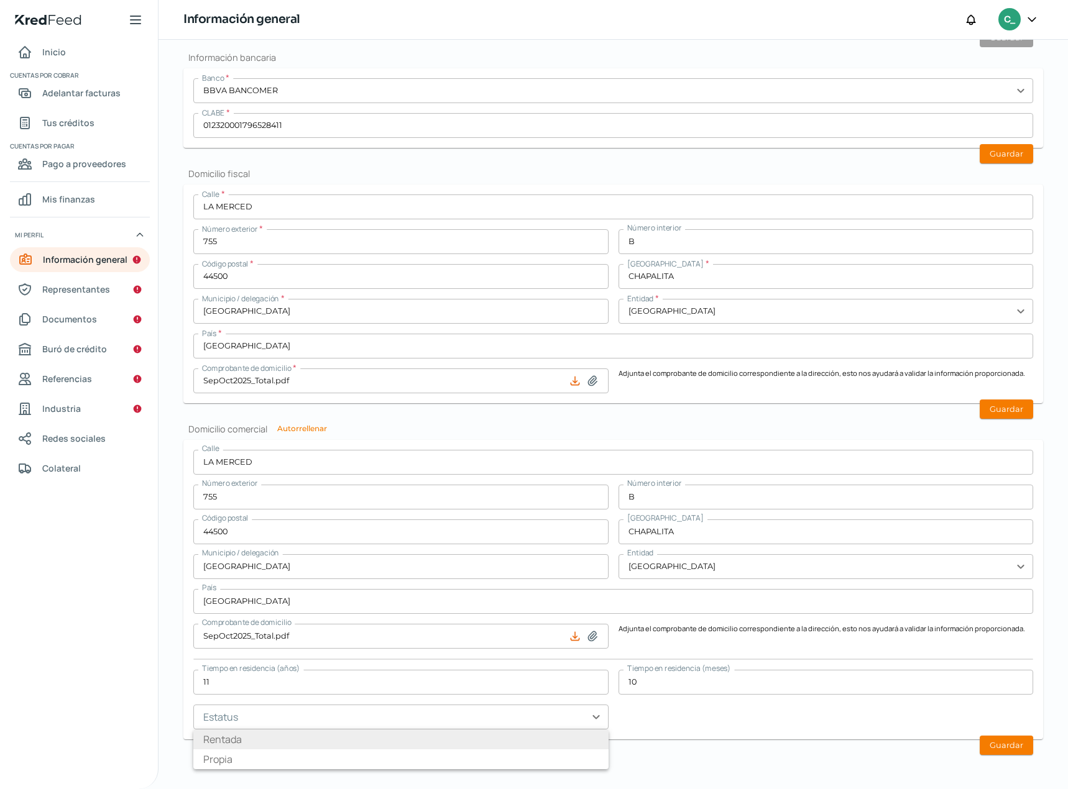
click at [262, 743] on li "Rentada" at bounding box center [400, 740] width 415 height 20
type input "Rentada"
click at [995, 740] on button "Guardar" at bounding box center [1006, 745] width 53 height 19
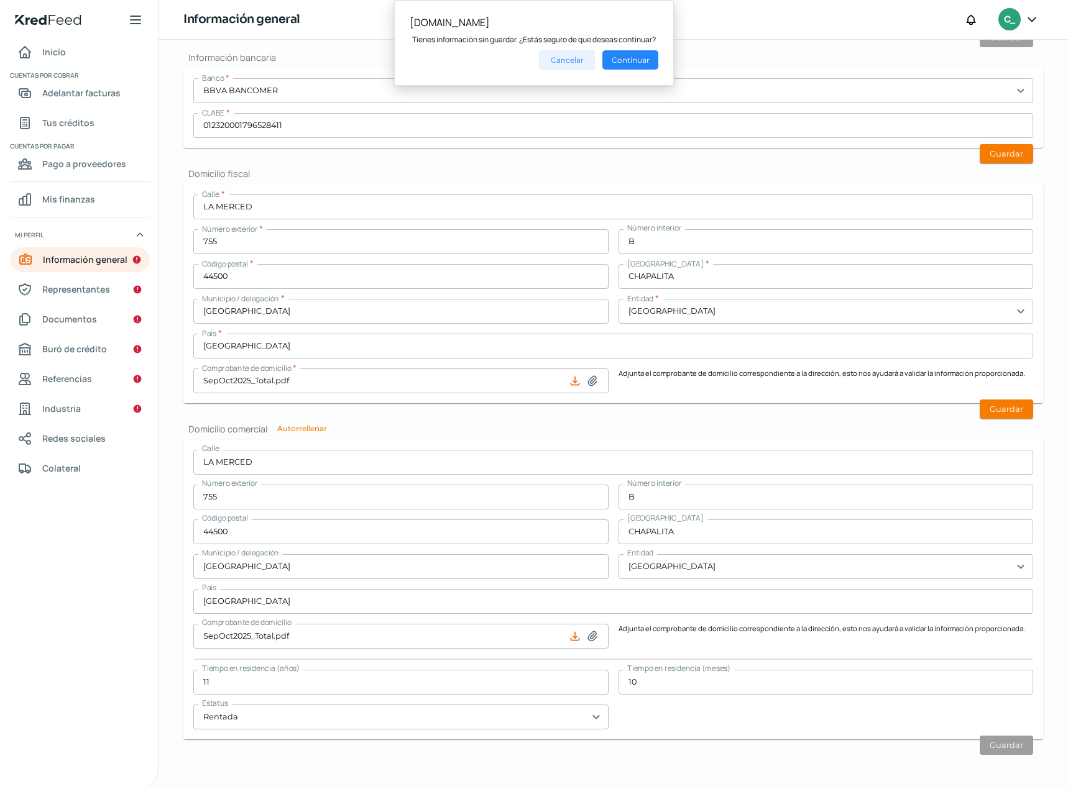
click at [577, 61] on button "Cancelar" at bounding box center [567, 60] width 56 height 21
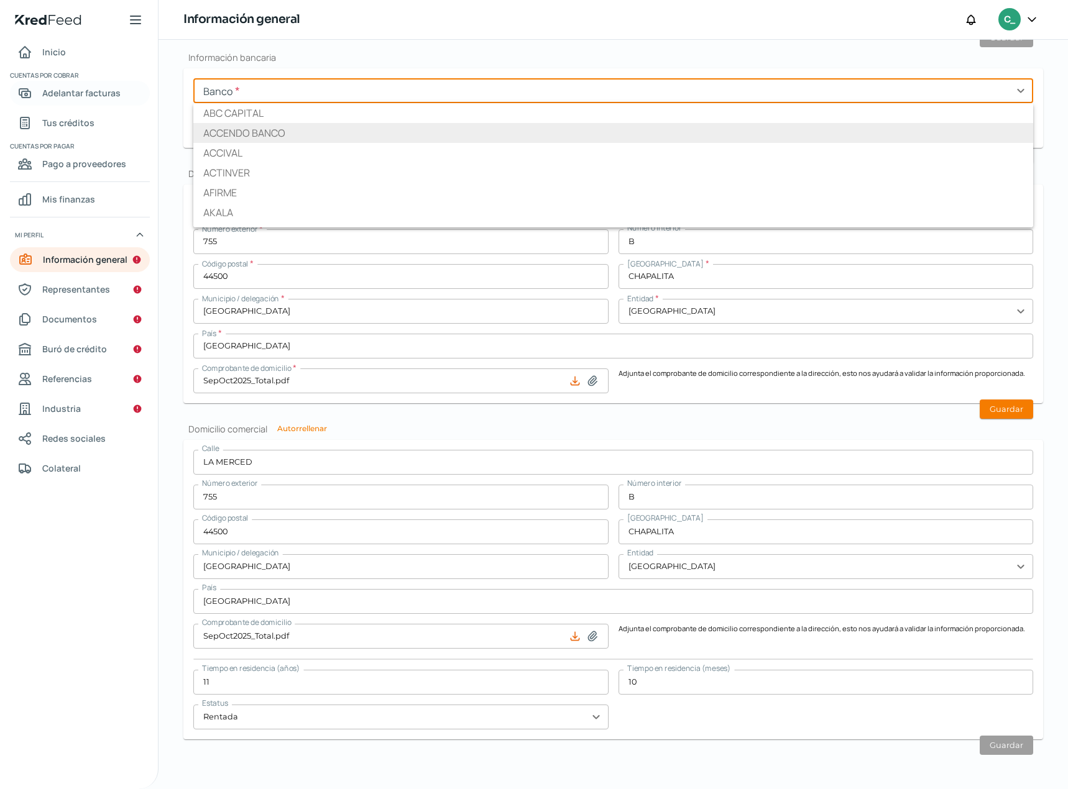
drag, startPoint x: 306, startPoint y: 88, endPoint x: 51, endPoint y: 100, distance: 255.2
click at [51, 100] on div "Inicio | KredFeed Inicio Cuentas por cobrar Adelantar facturas Tus créditos Cue…" at bounding box center [534, 394] width 1068 height 789
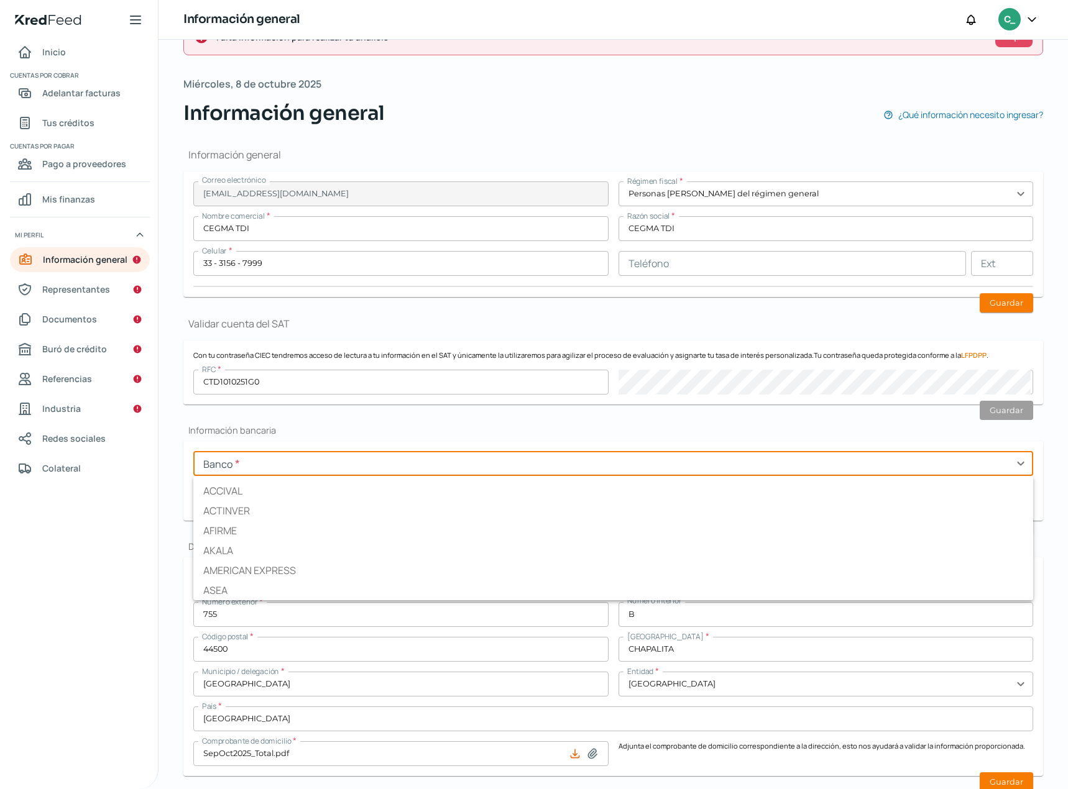
scroll to position [0, 0]
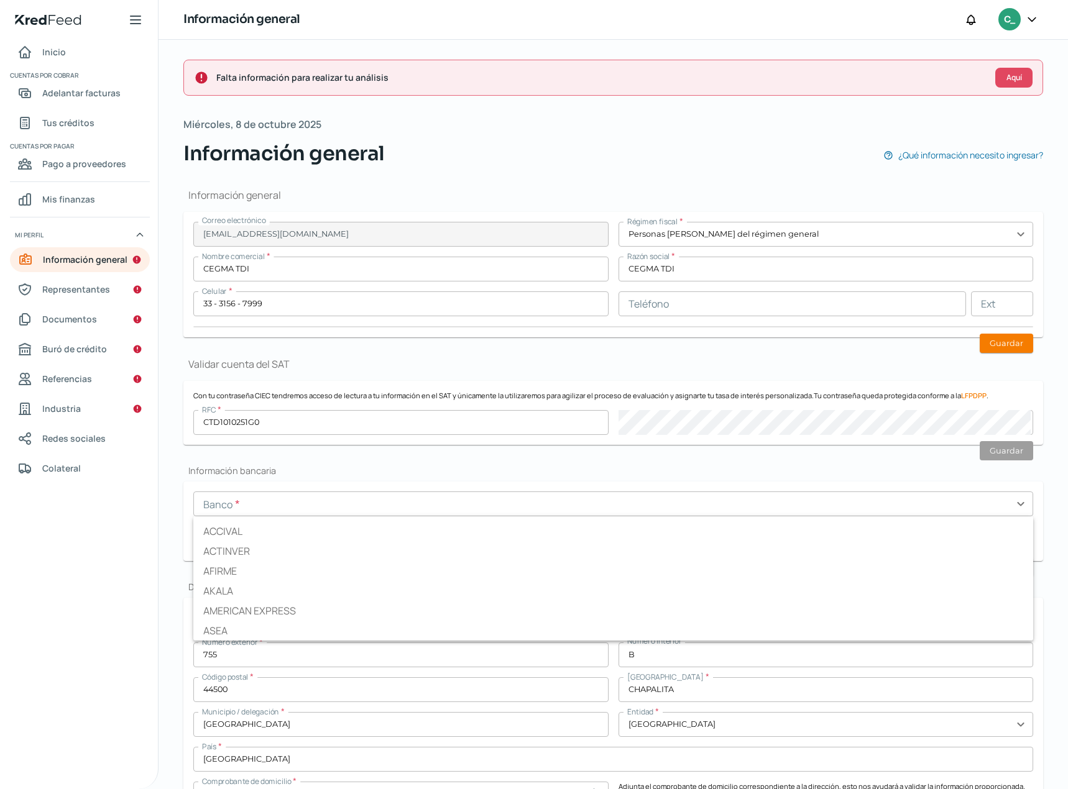
type input "BBVA BANCOMER"
click at [436, 134] on div "Miércoles, 8 de octubre 2025 Información general ¿Qué información necesito ingr…" at bounding box center [613, 142] width 860 height 53
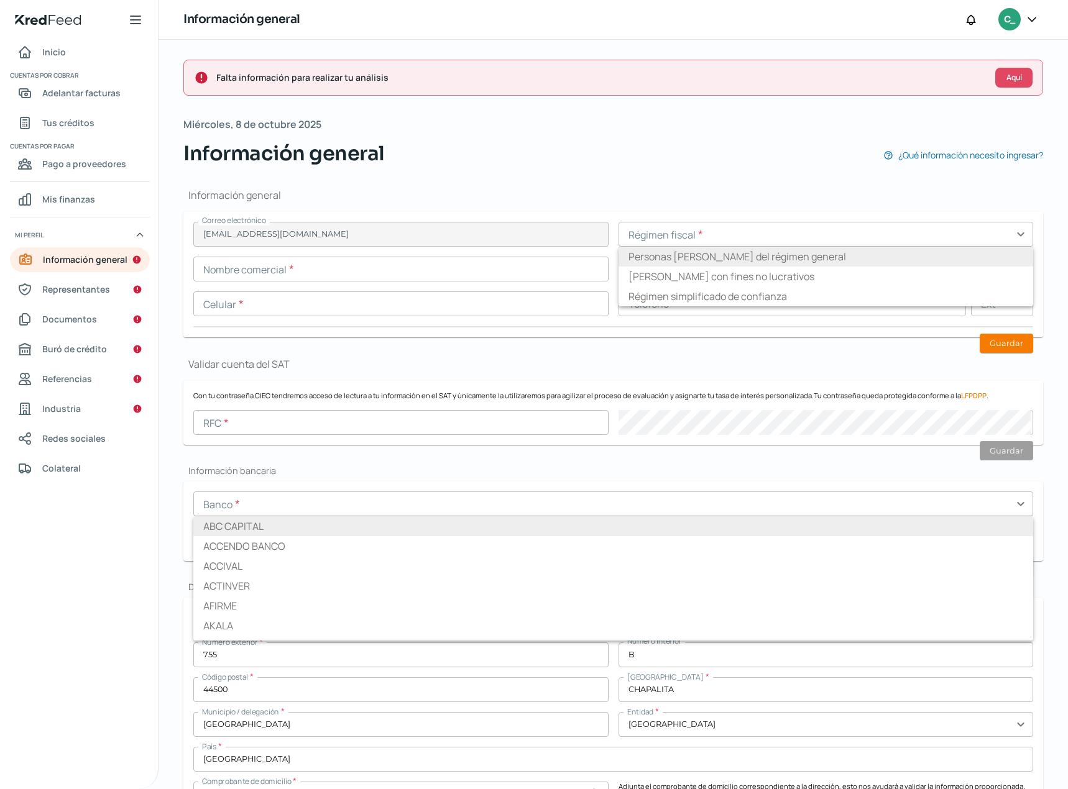
type input "Personas [PERSON_NAME] del régimen general"
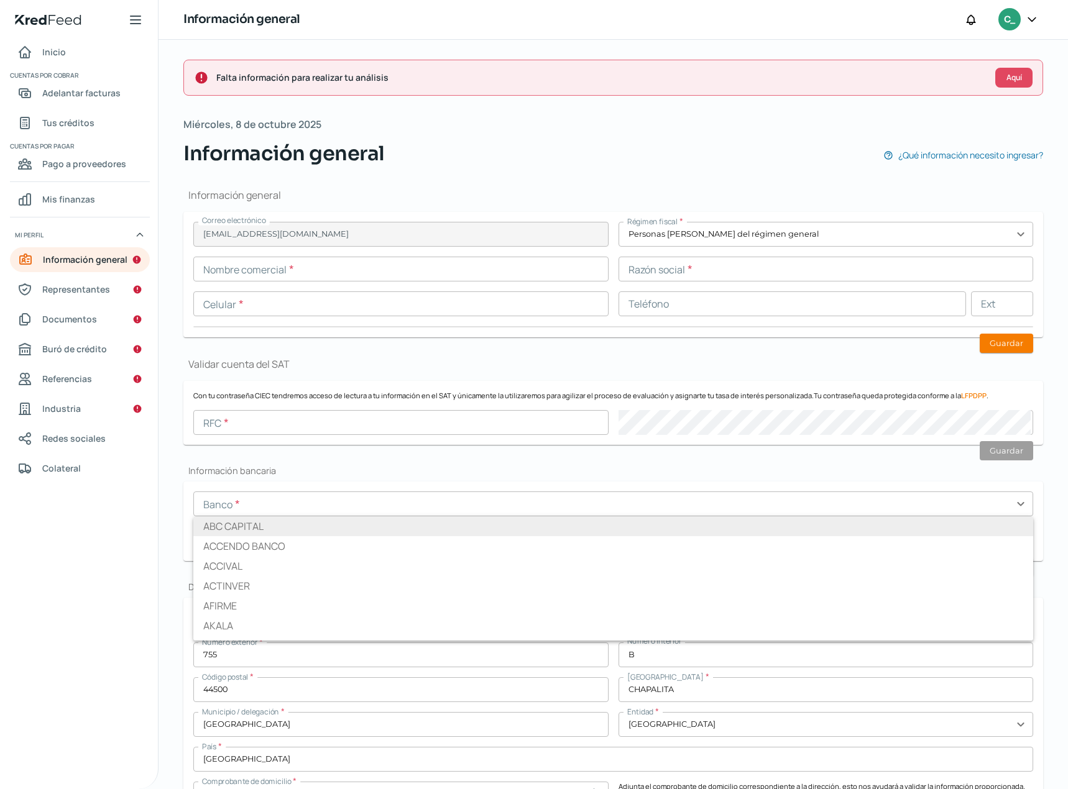
click at [228, 522] on li "ABC CAPITAL" at bounding box center [613, 527] width 840 height 20
type input "ABC CAPITAL"
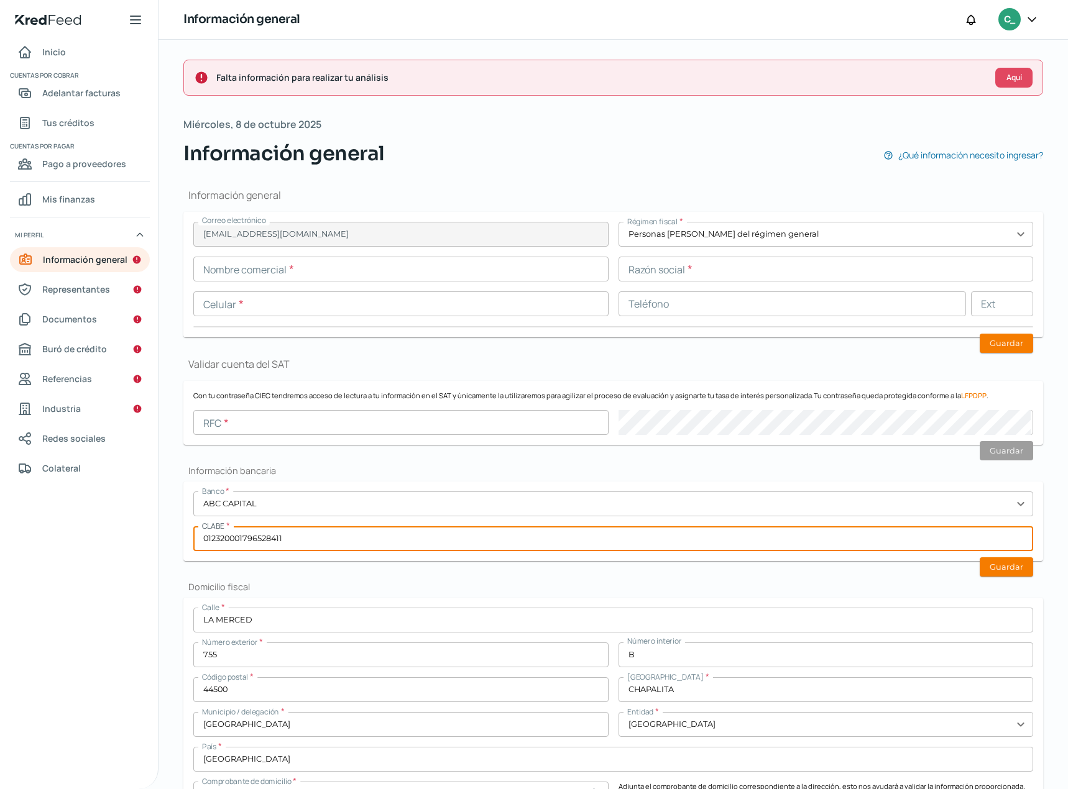
click at [232, 538] on input "012320001796528411" at bounding box center [613, 539] width 840 height 25
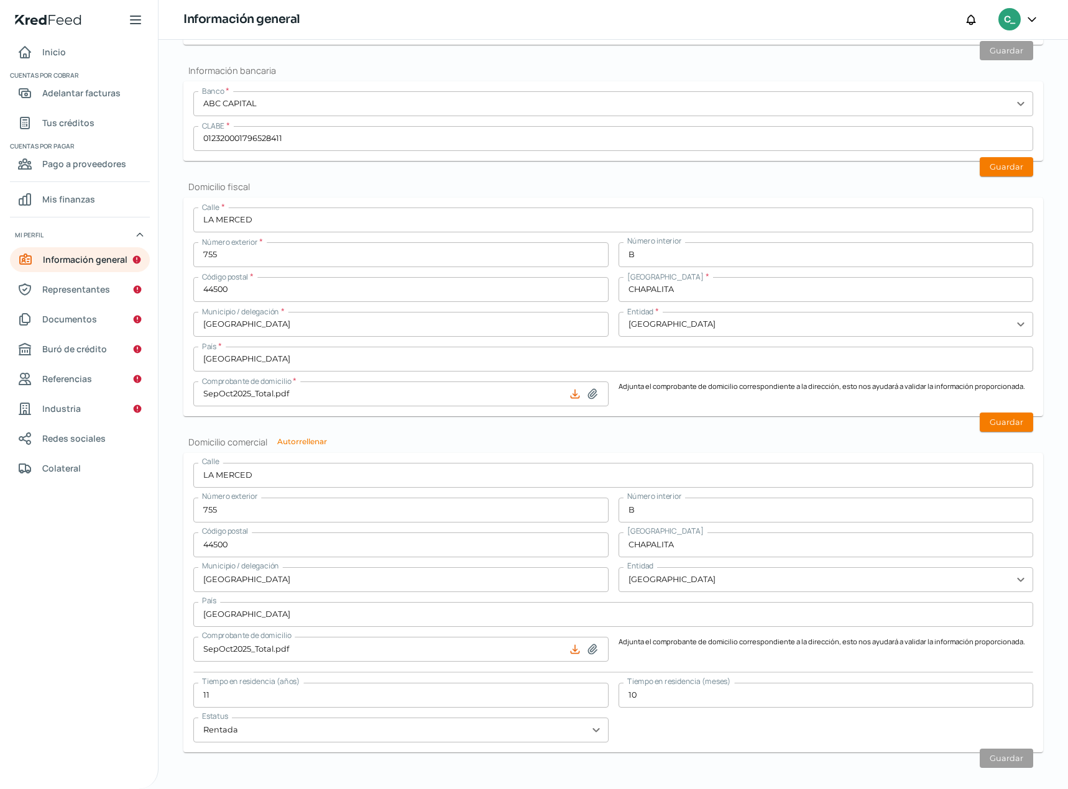
scroll to position [413, 0]
